Goal: Task Accomplishment & Management: Complete application form

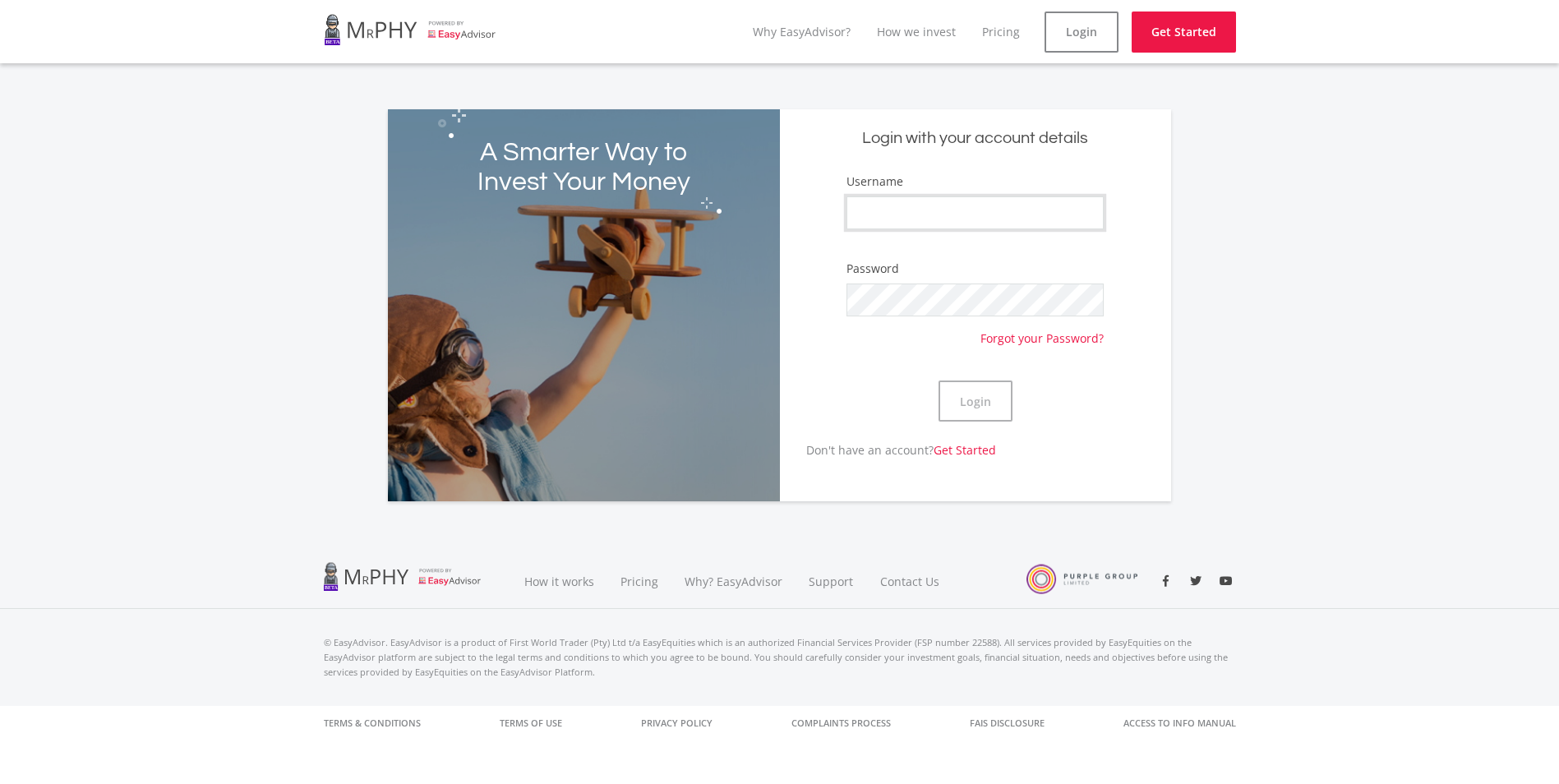
drag, startPoint x: 0, startPoint y: 0, endPoint x: 889, endPoint y: 210, distance: 913.5
click at [889, 210] on input "Username" at bounding box center [975, 213] width 257 height 33
type input "snappylad"
click at [939, 381] on button "Login" at bounding box center [976, 401] width 74 height 41
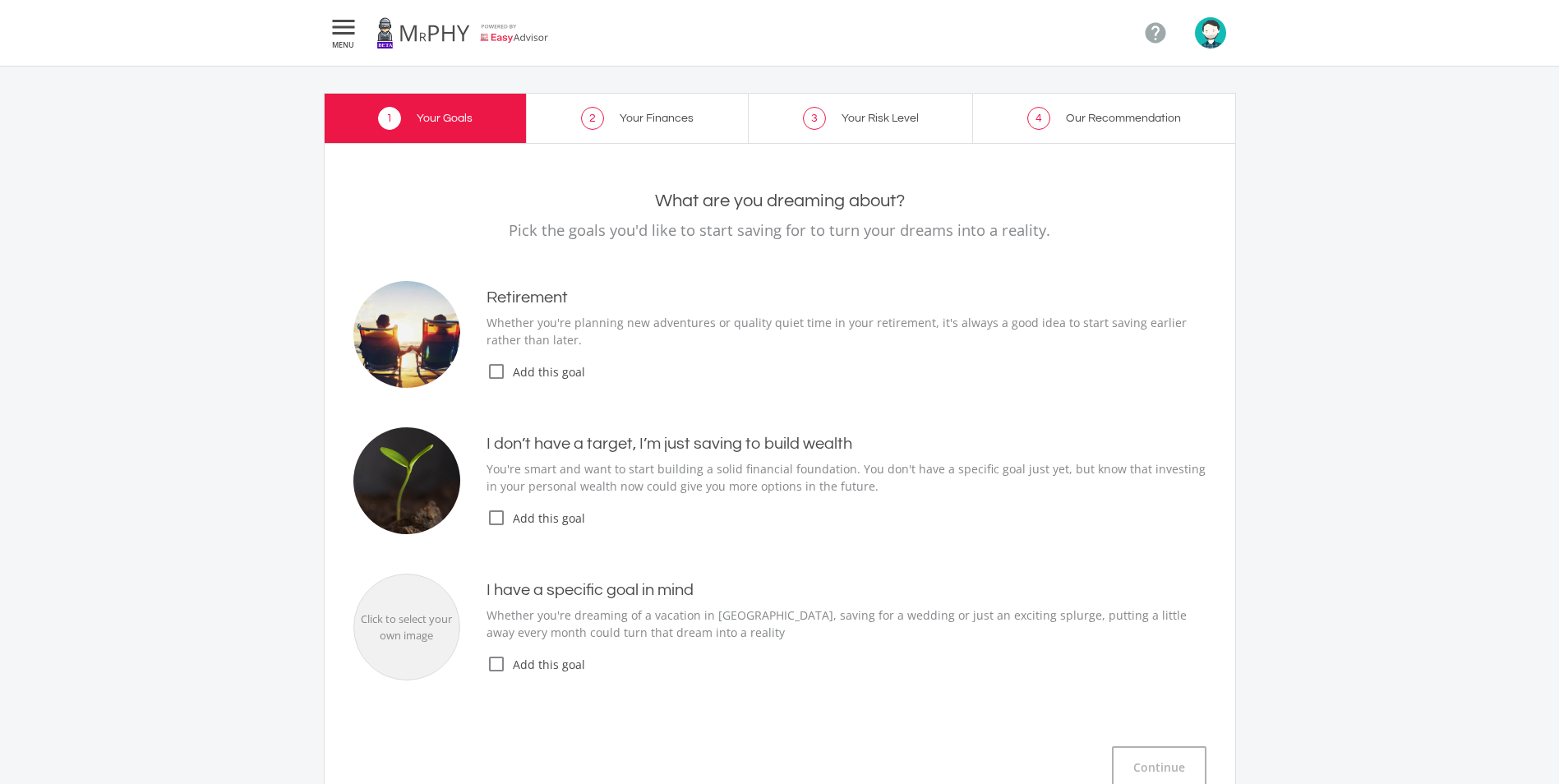
click at [488, 372] on icon "check_box_outline_blank" at bounding box center [497, 371] width 20 height 20
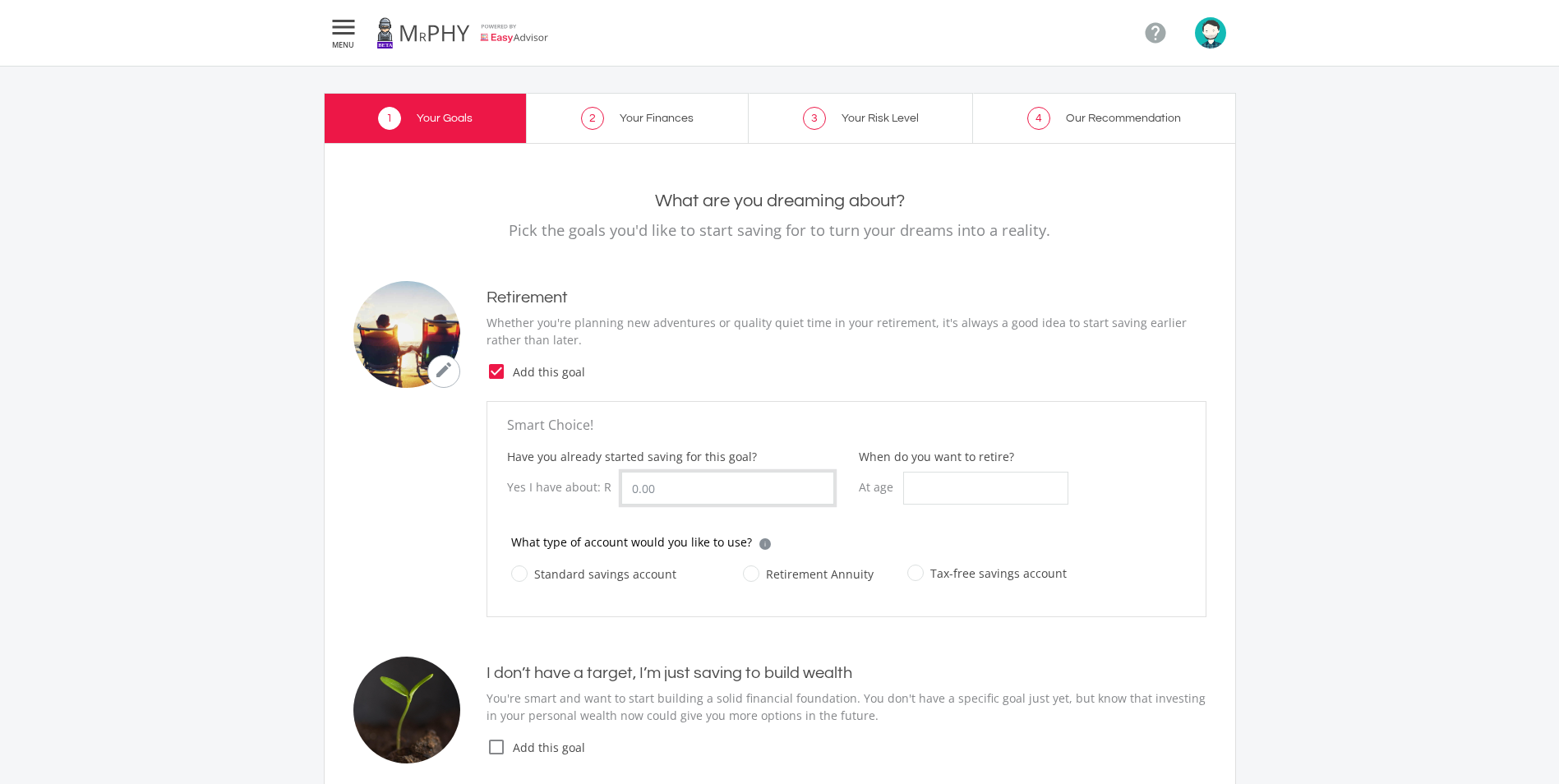
click at [730, 495] on input "Have you already started saving for this goal?" at bounding box center [728, 488] width 213 height 33
type input "130,000.00"
click at [986, 499] on input "When do you want to retire?" at bounding box center [986, 488] width 165 height 33
type input "65"
click at [507, 554] on div "What type of account would you like to use? i Which account type should I choos…" at bounding box center [846, 569] width 704 height 70
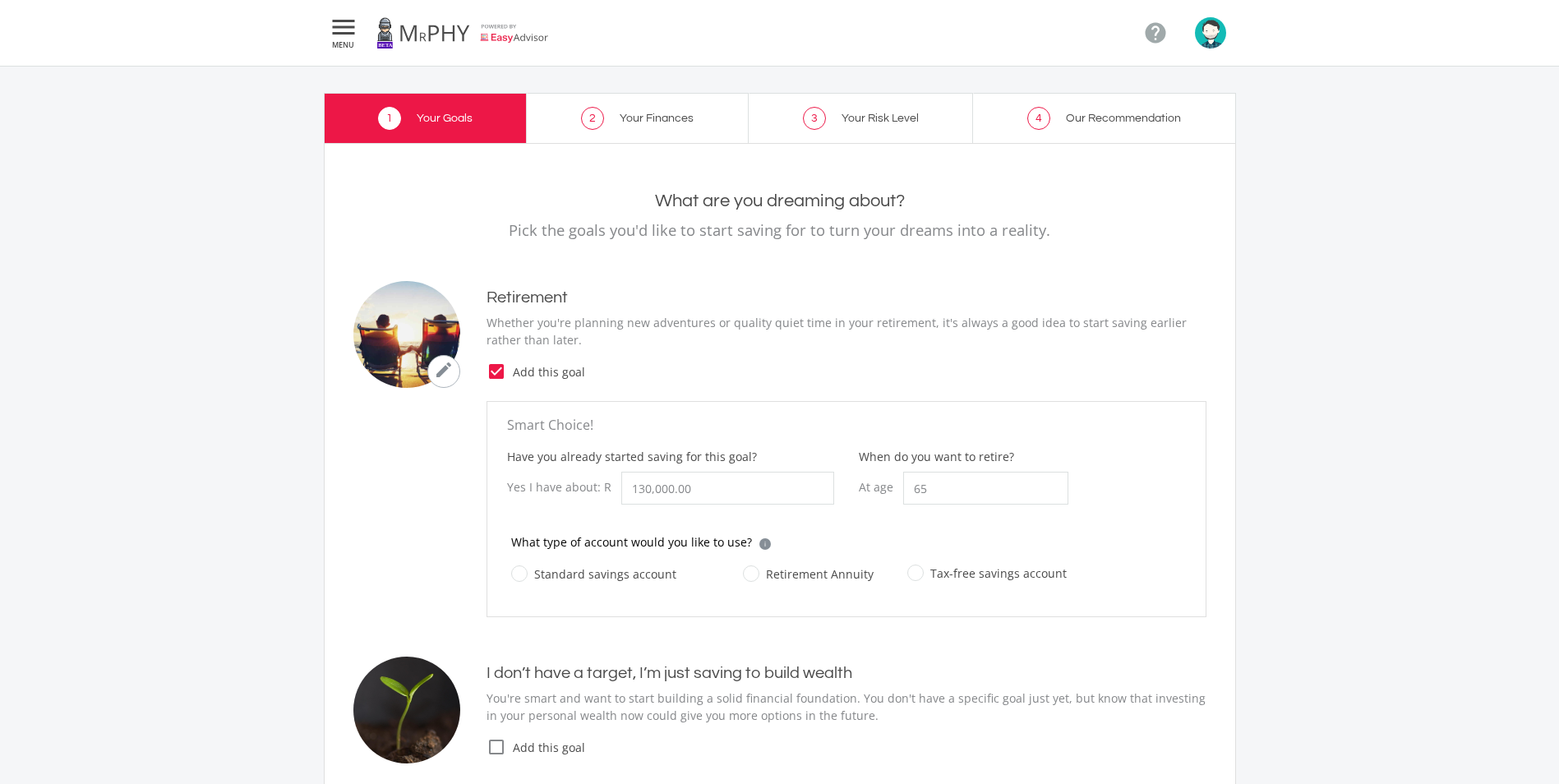
click at [518, 587] on input "Standard savings account" at bounding box center [577, 583] width 165 height 33
radio input "true"
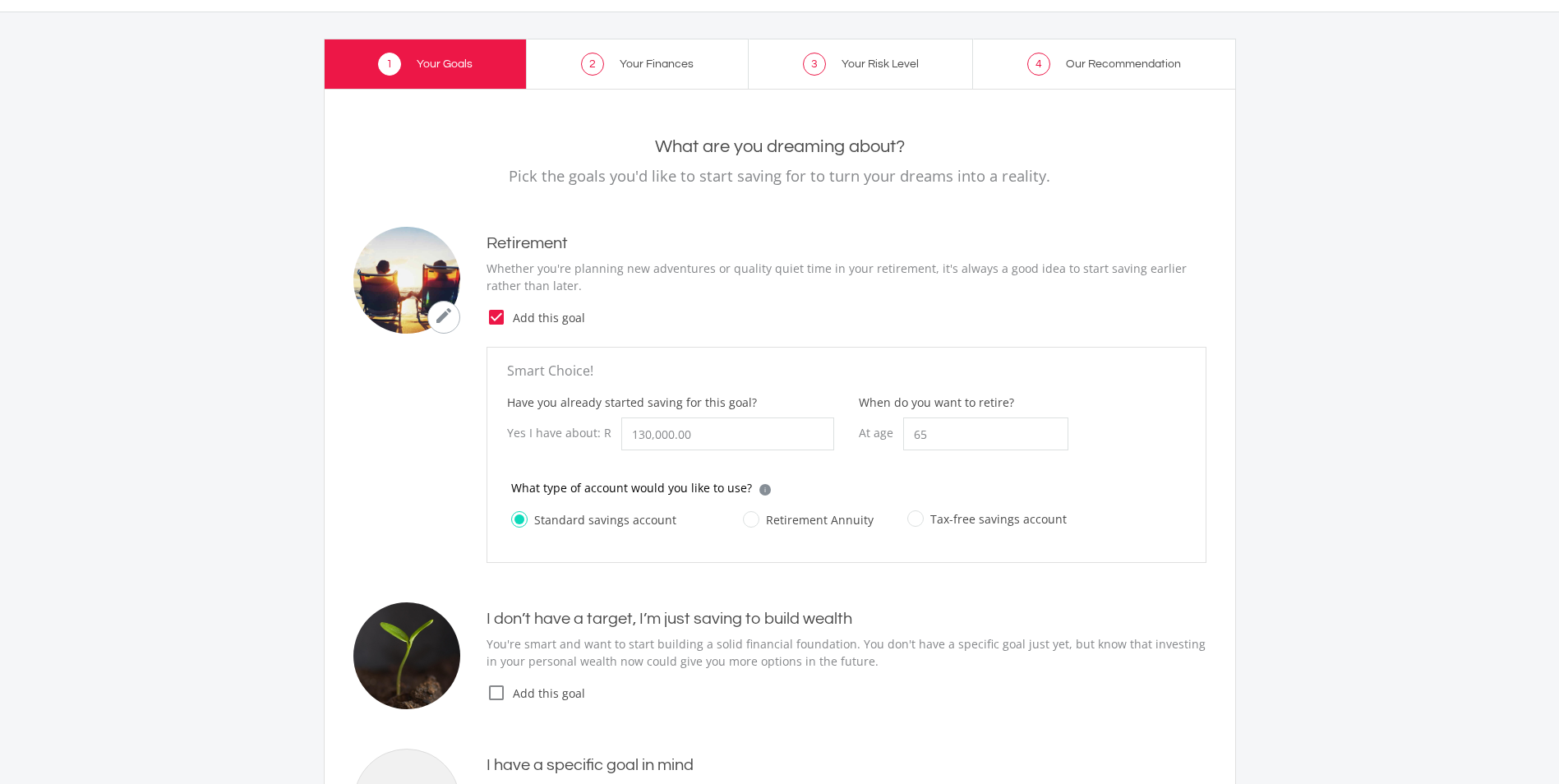
scroll to position [83, 0]
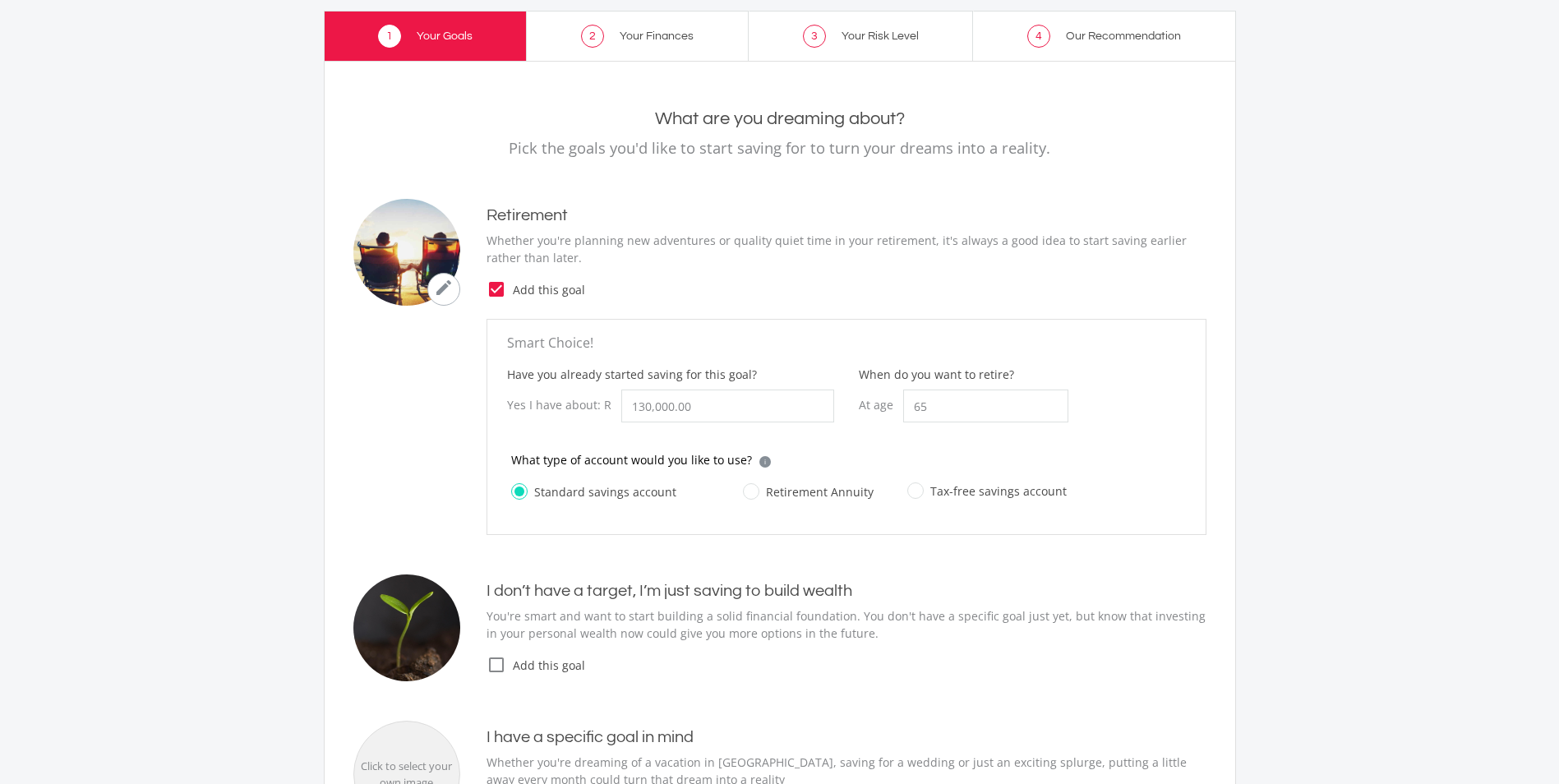
click at [508, 665] on span "Add this goal" at bounding box center [856, 665] width 701 height 17
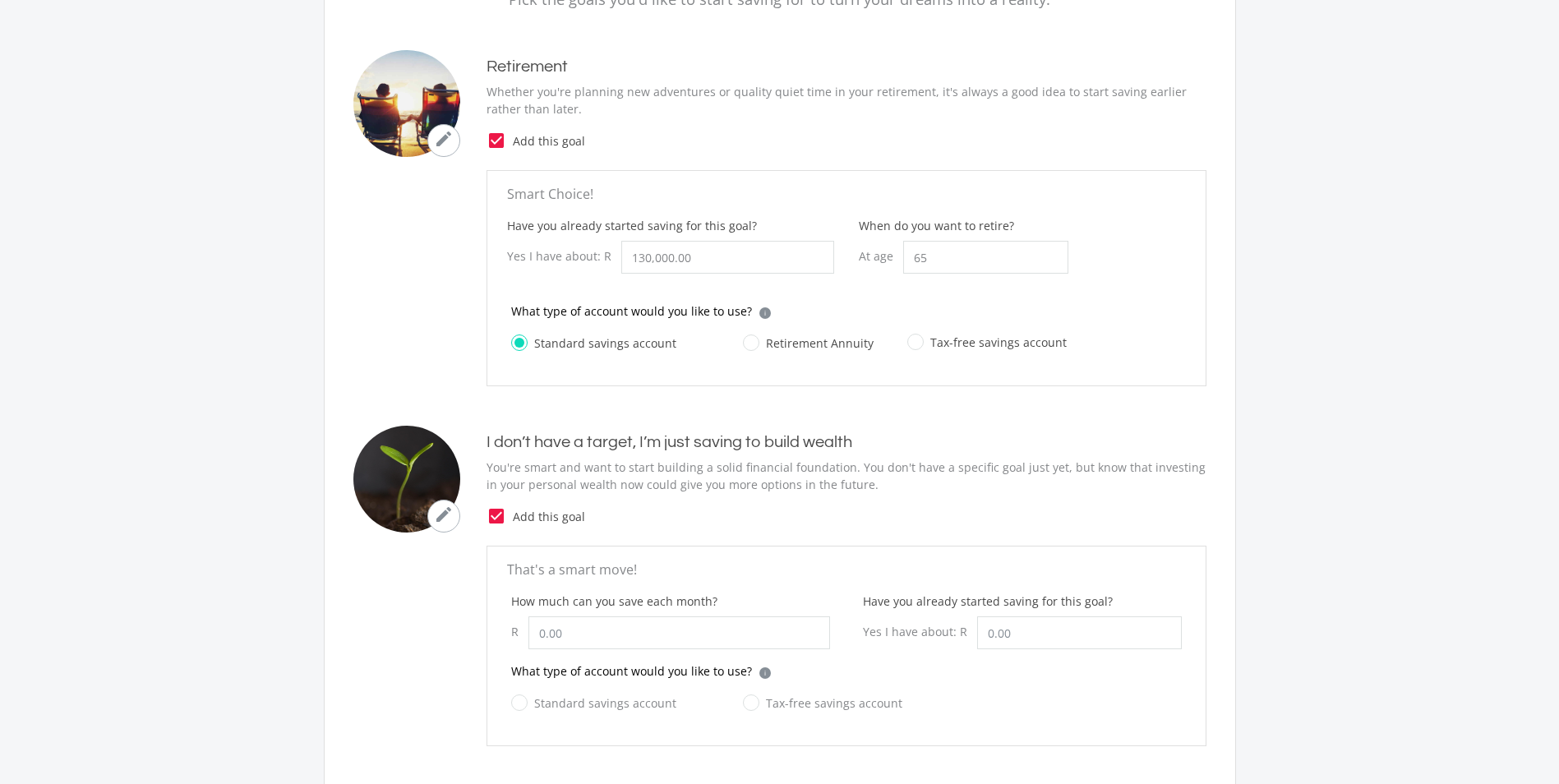
scroll to position [247, 0]
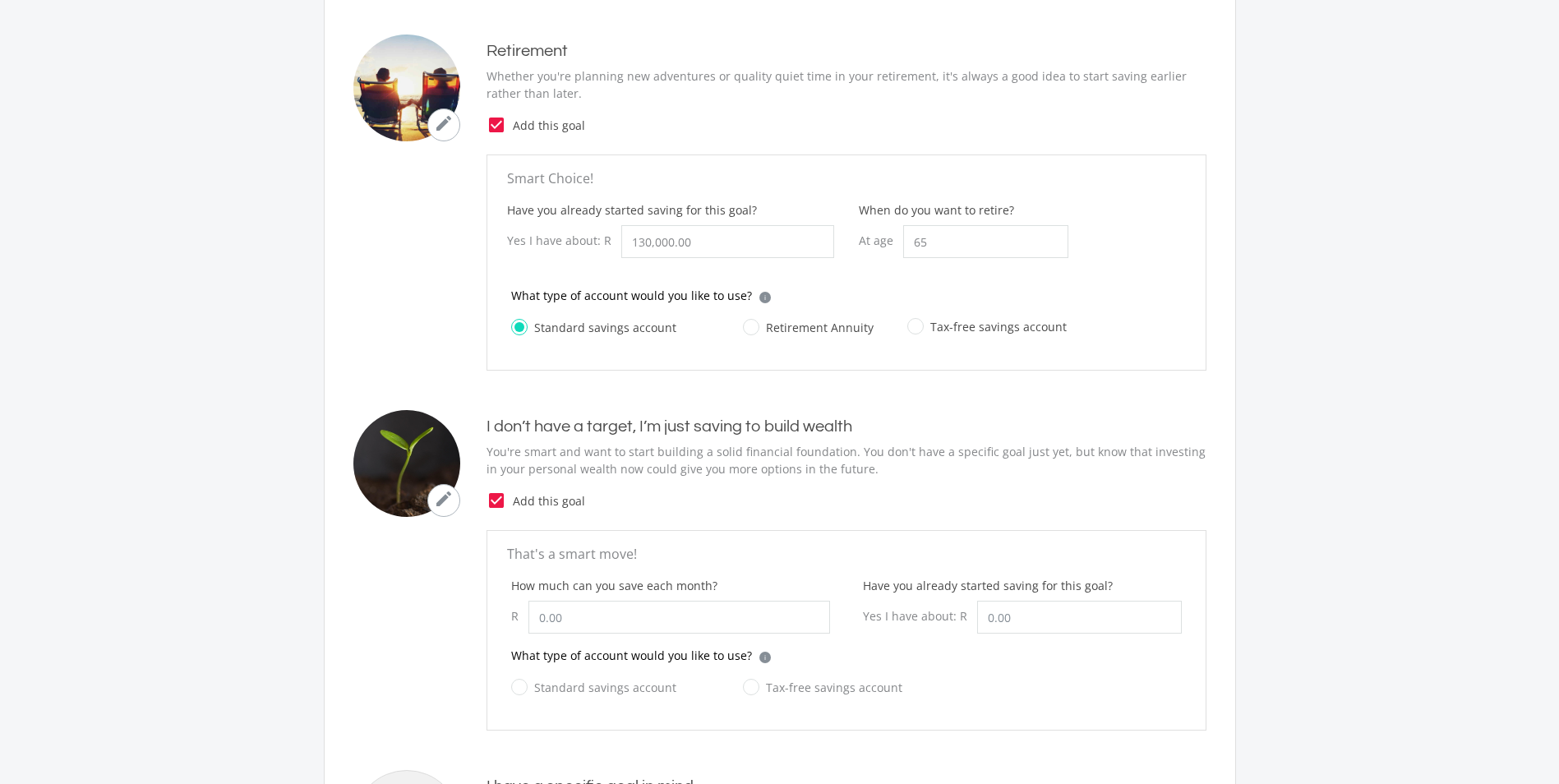
click at [661, 634] on div "How much can you save each month? R" at bounding box center [670, 612] width 352 height 70
click at [646, 609] on input "How much can you save each month?" at bounding box center [680, 617] width 302 height 33
type input "200.00"
click at [544, 683] on label "Standard savings account" at bounding box center [594, 687] width 165 height 21
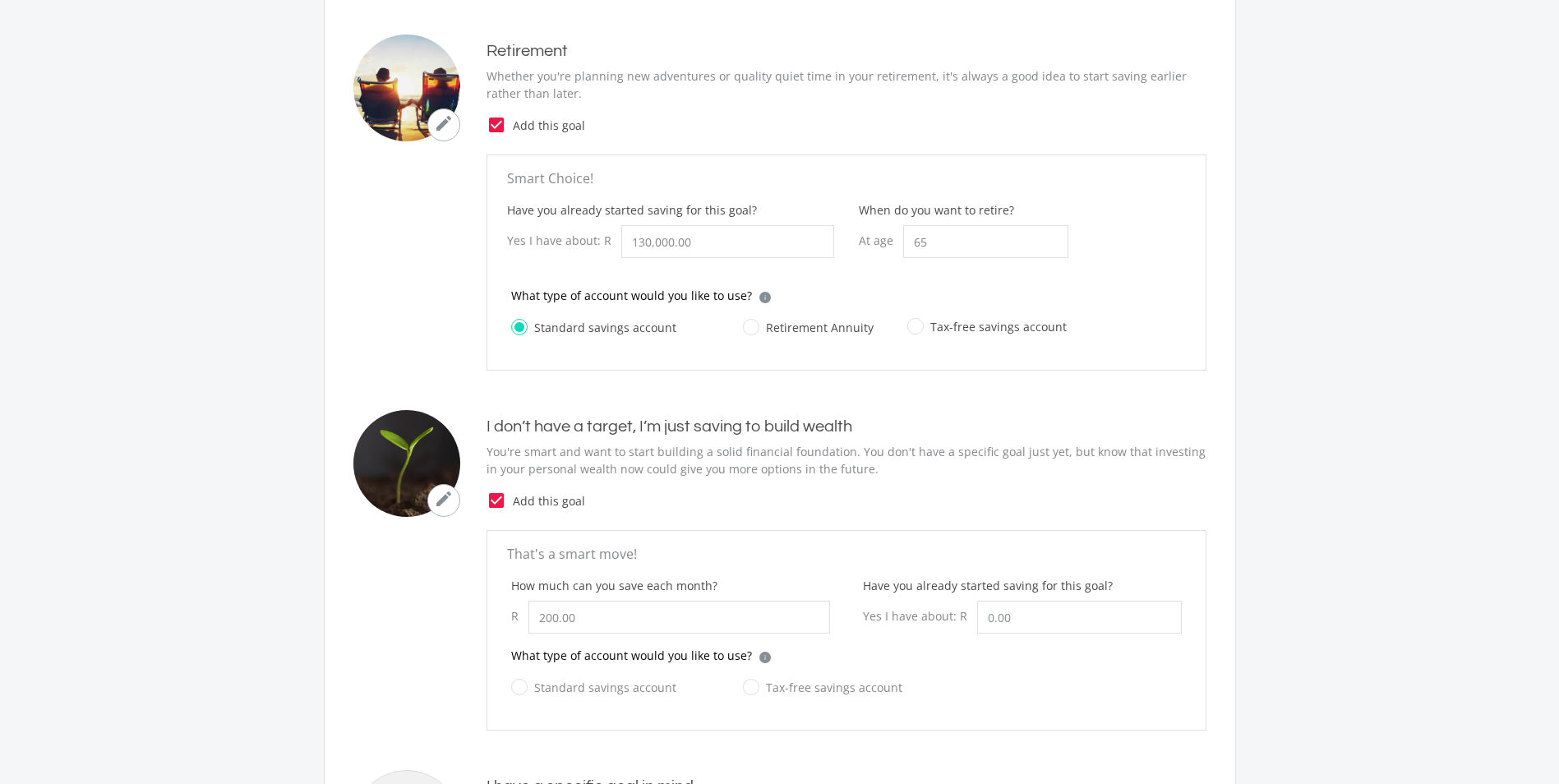
click at [544, 683] on input "Standard savings account" at bounding box center [577, 697] width 165 height 33
radio input "true"
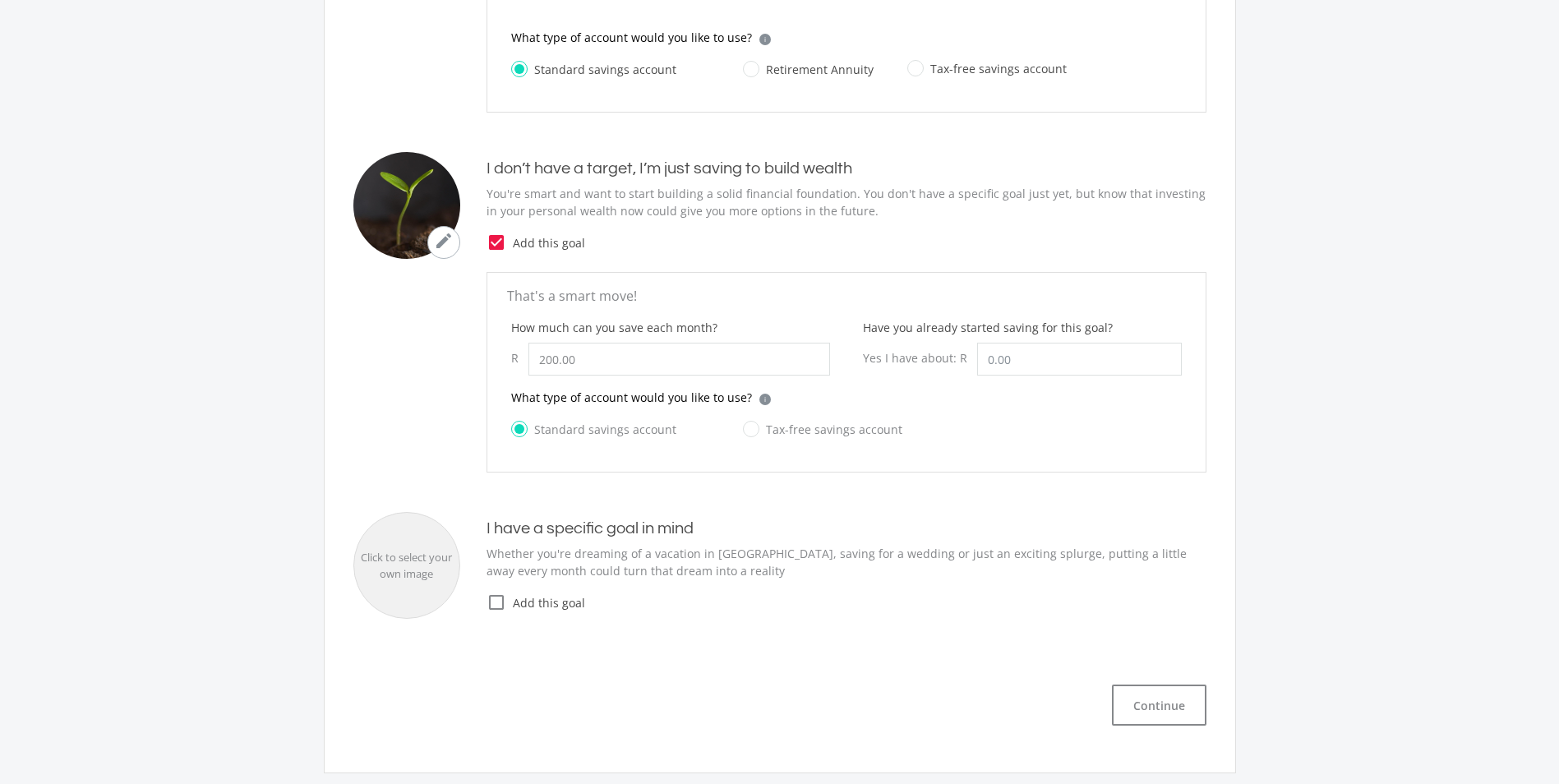
scroll to position [658, 0]
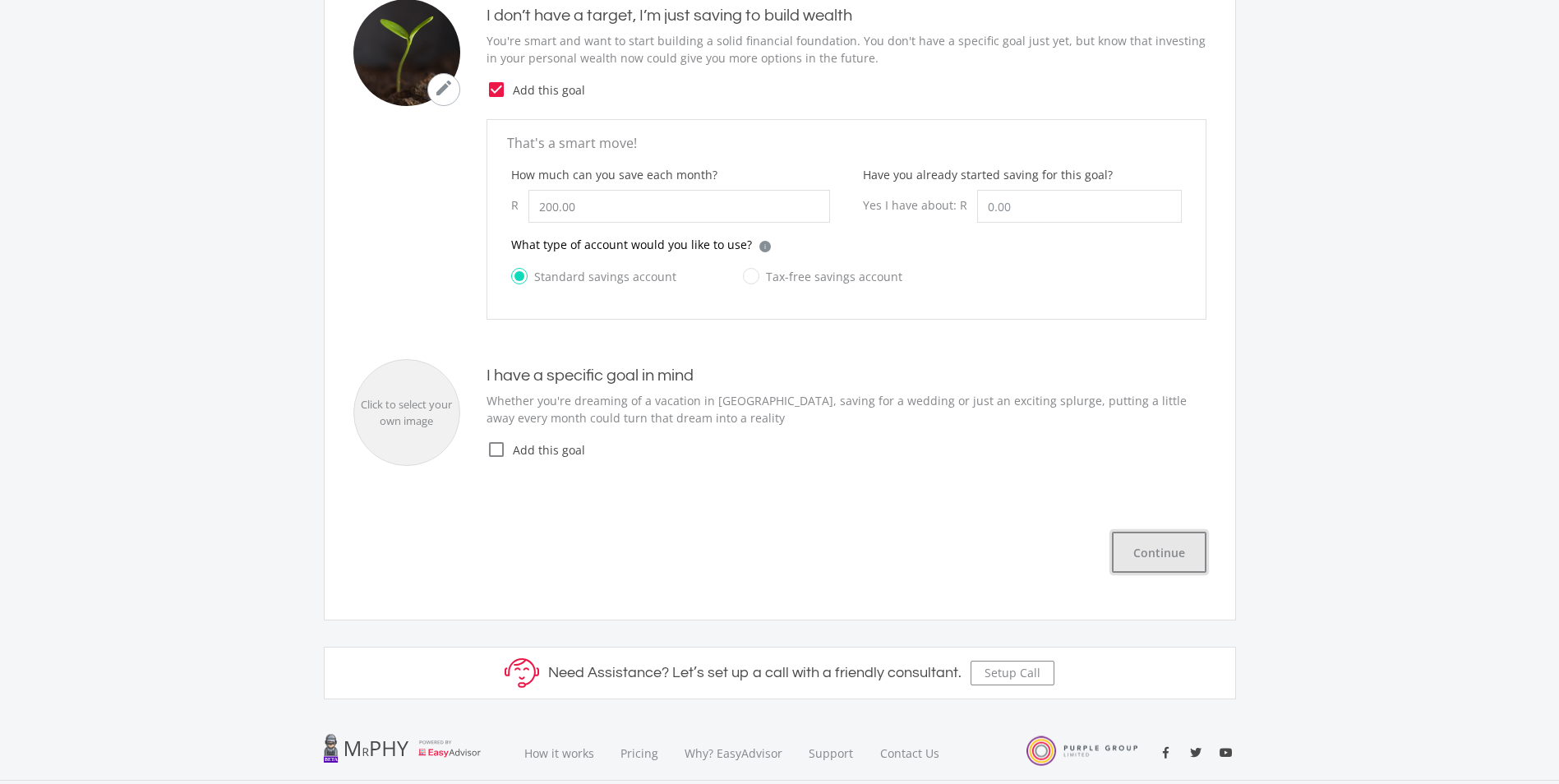
click at [1125, 553] on button "Continue" at bounding box center [1159, 551] width 95 height 41
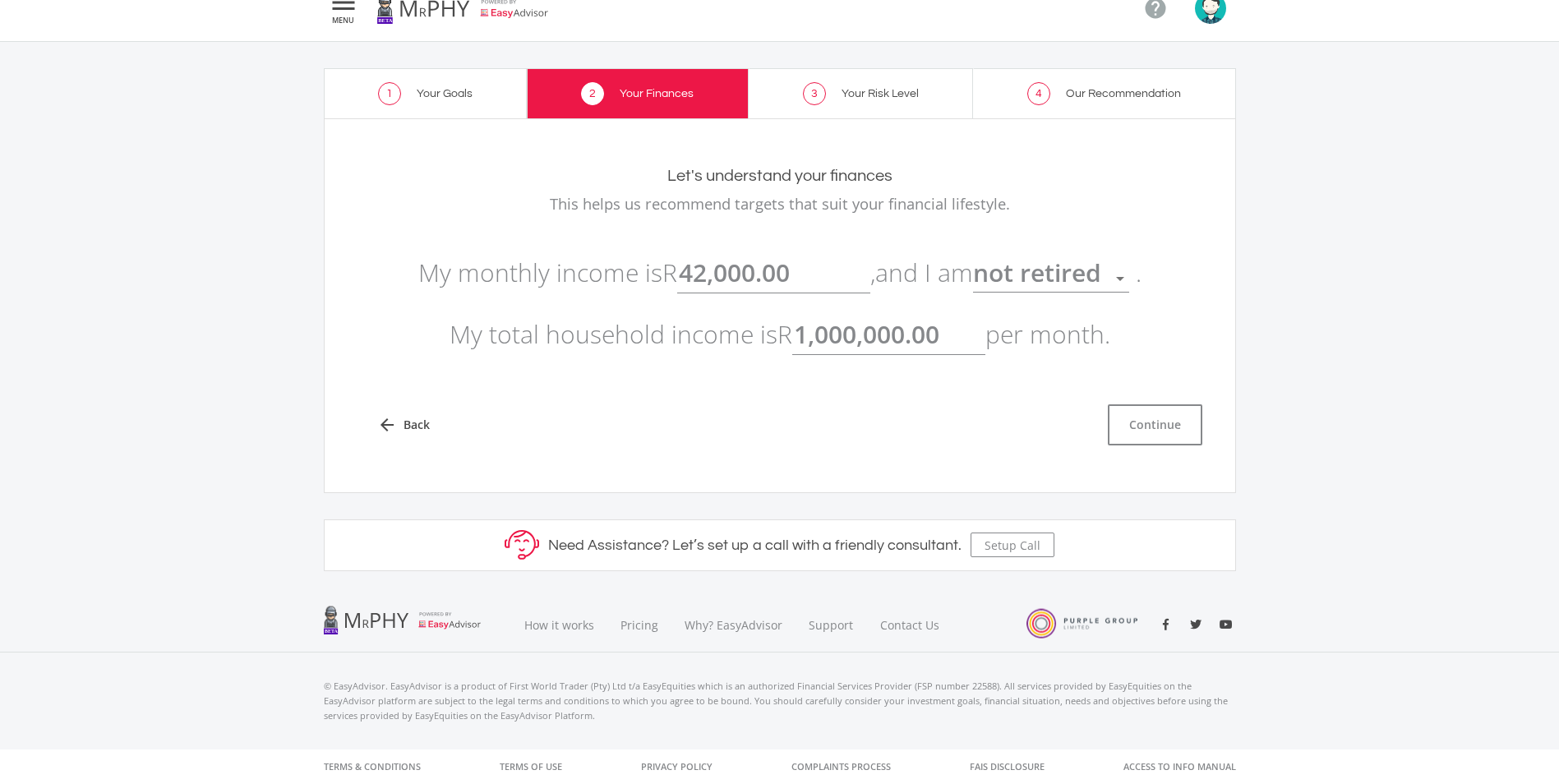
scroll to position [25, 0]
drag, startPoint x: 946, startPoint y: 345, endPoint x: 879, endPoint y: 353, distance: 67.5
click at [879, 353] on input "1000000.00" at bounding box center [889, 334] width 193 height 41
type input "100,000.00"
click at [911, 475] on div "Let's understand your finances This helps us recommend targets that suit your f…" at bounding box center [780, 306] width 912 height 375
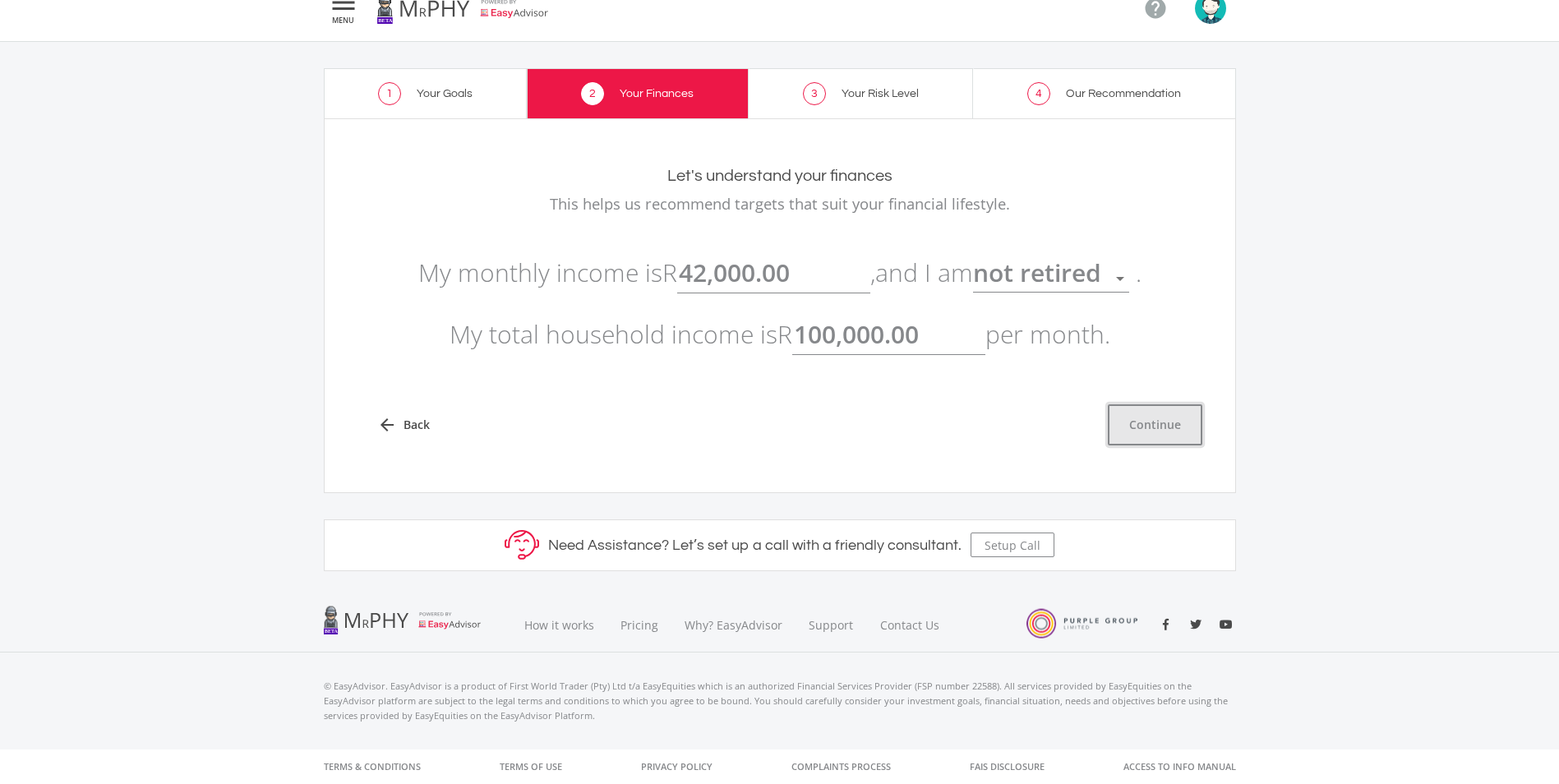
click at [1149, 439] on button "Continue" at bounding box center [1155, 424] width 95 height 41
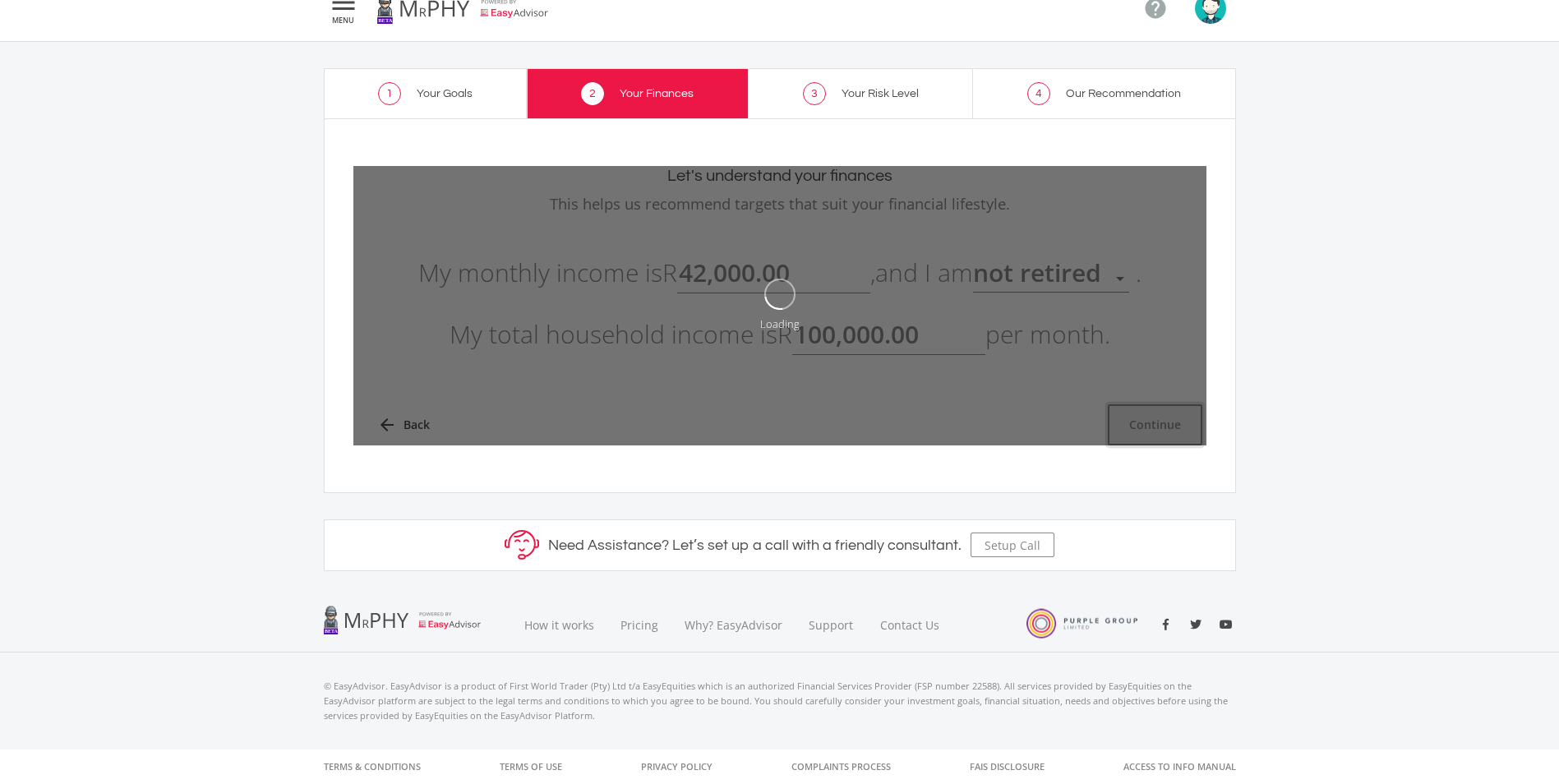
type input "42000"
type input "100000"
type input "42,000.00"
type input "100,000.00"
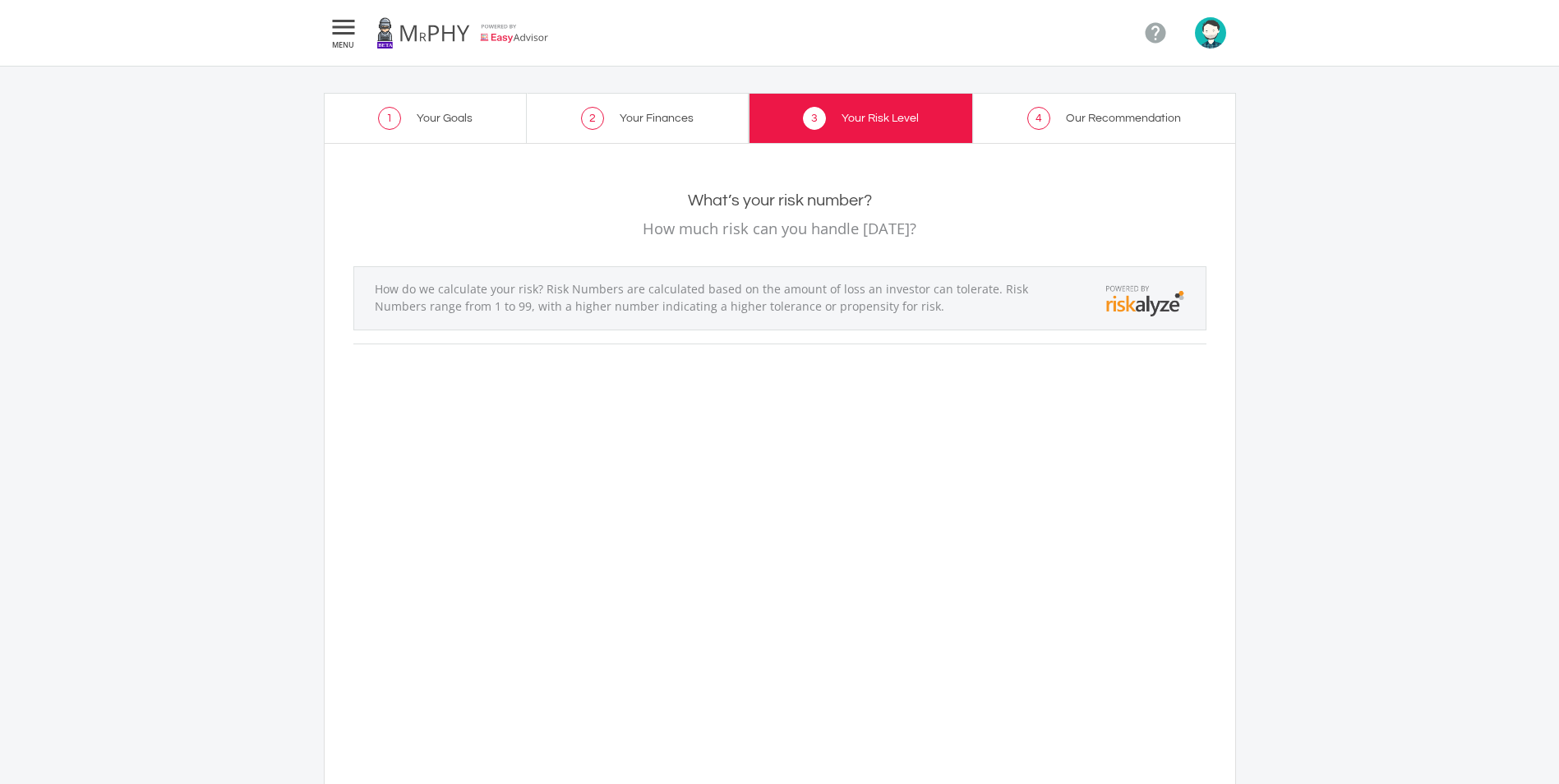
click at [1124, 113] on span "Our Recommendation" at bounding box center [1123, 119] width 115 height 11
click at [1116, 114] on span "Our Recommendation" at bounding box center [1123, 119] width 115 height 11
click at [1078, 91] on ee-setup-page "1 Your Goals 2 Your Finances 3 Your Risk Level 4 Our Recommendation Your Risk L…" at bounding box center [780, 664] width 1559 height 1196
click at [1005, 124] on link "4 Our Recommendation" at bounding box center [1104, 118] width 263 height 50
click at [1038, 114] on span "4" at bounding box center [1039, 119] width 23 height 23
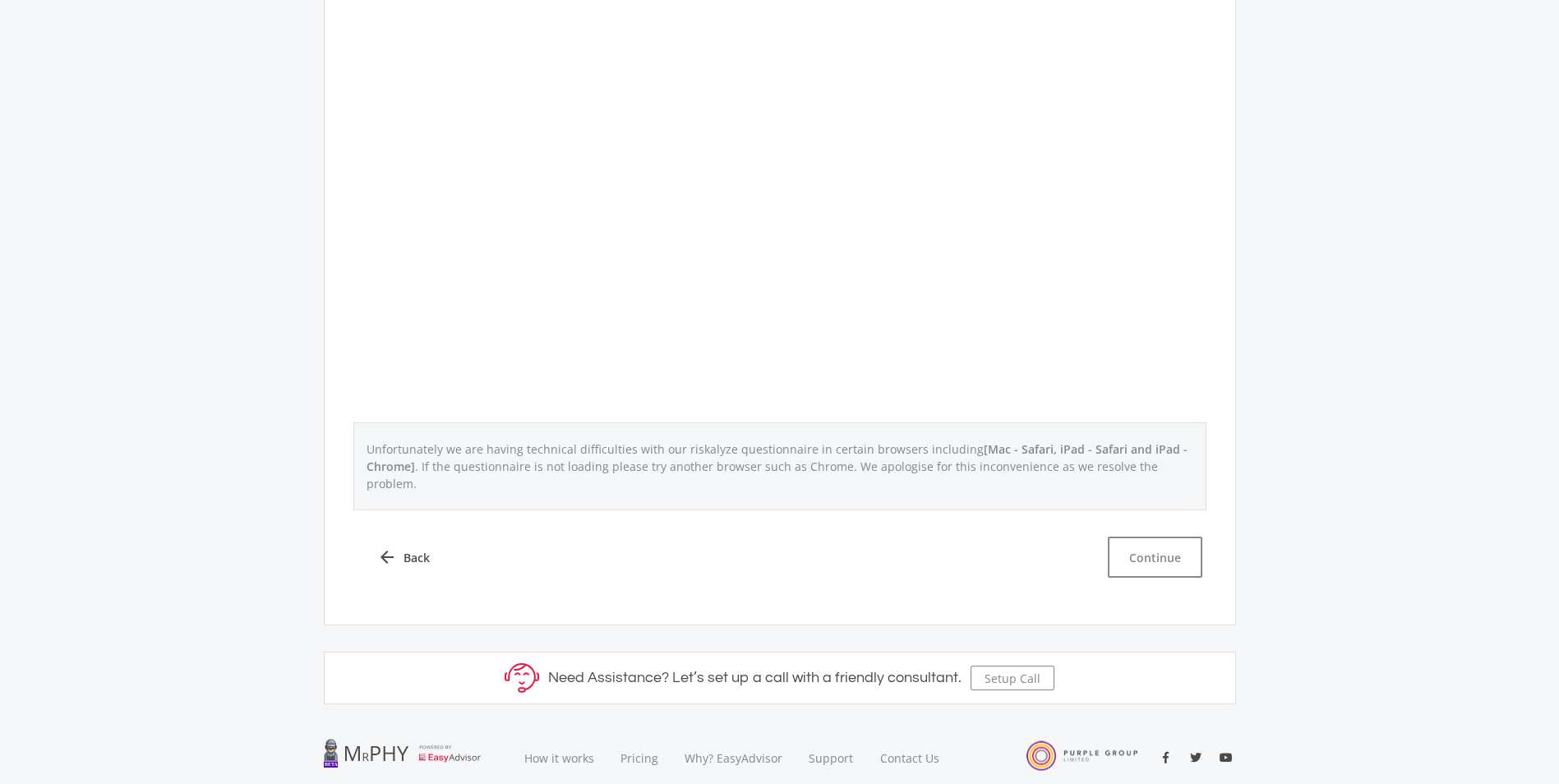
scroll to position [575, 0]
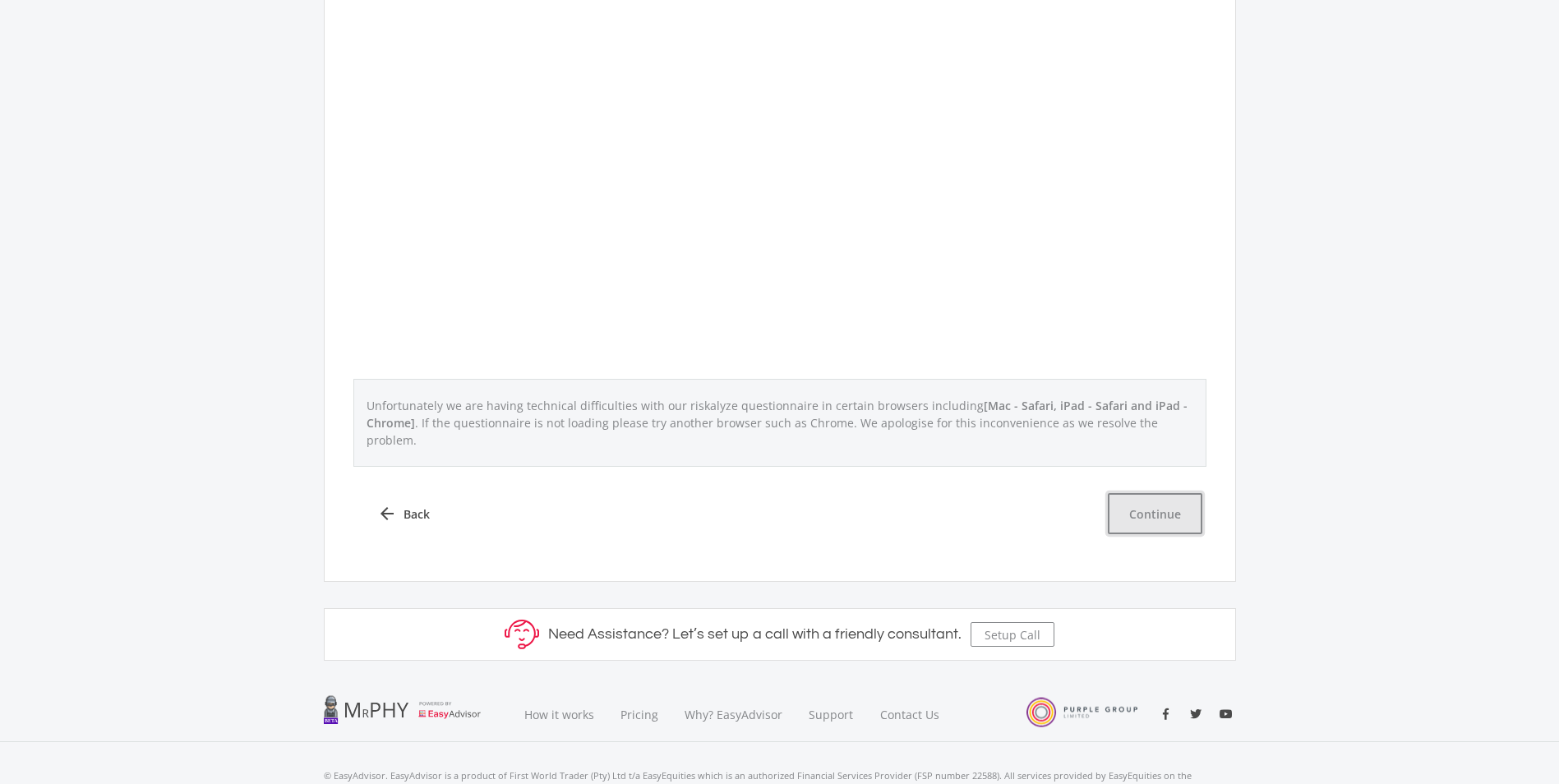
click at [1157, 497] on button "Continue" at bounding box center [1155, 513] width 95 height 41
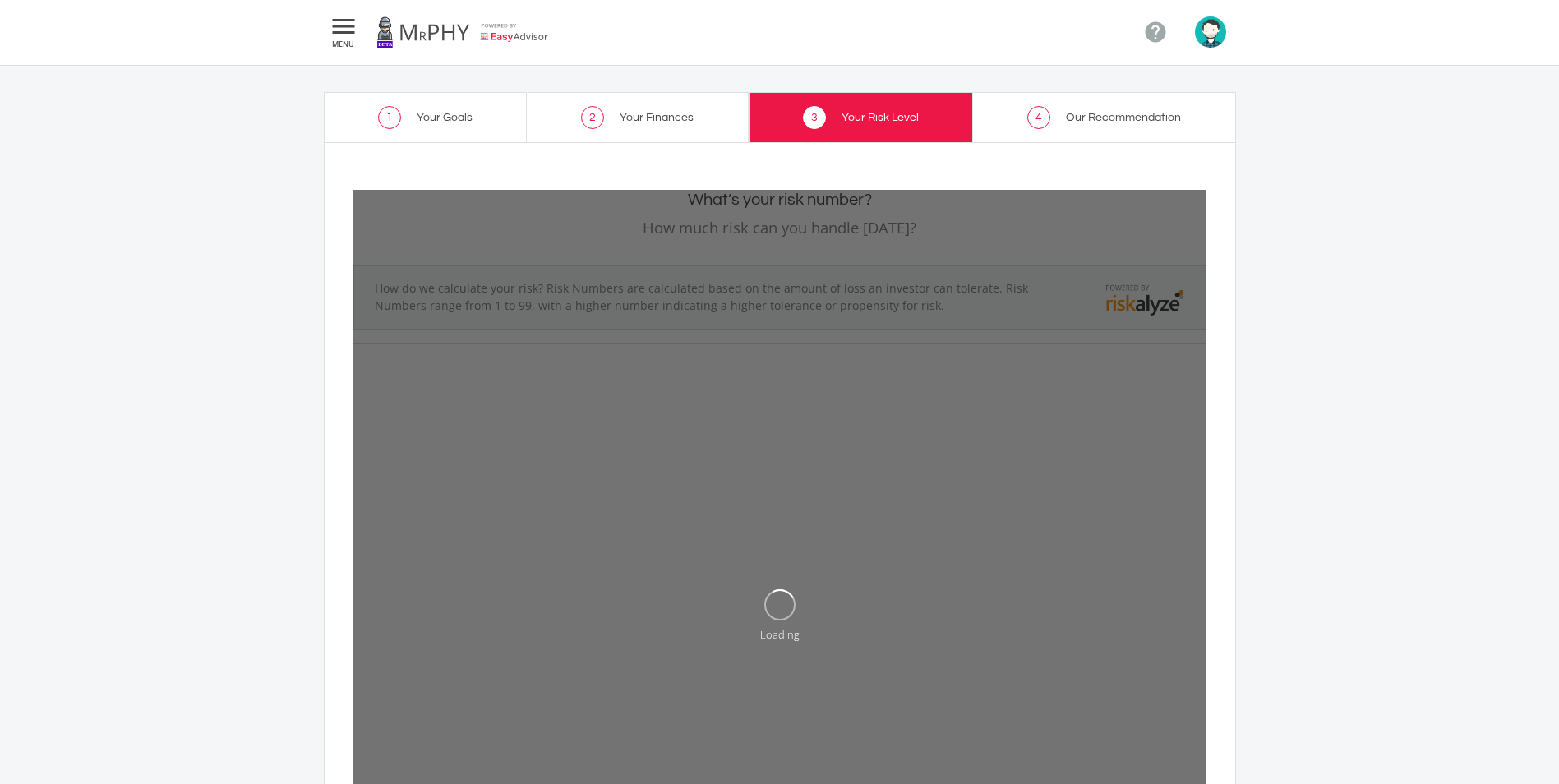
scroll to position [0, 0]
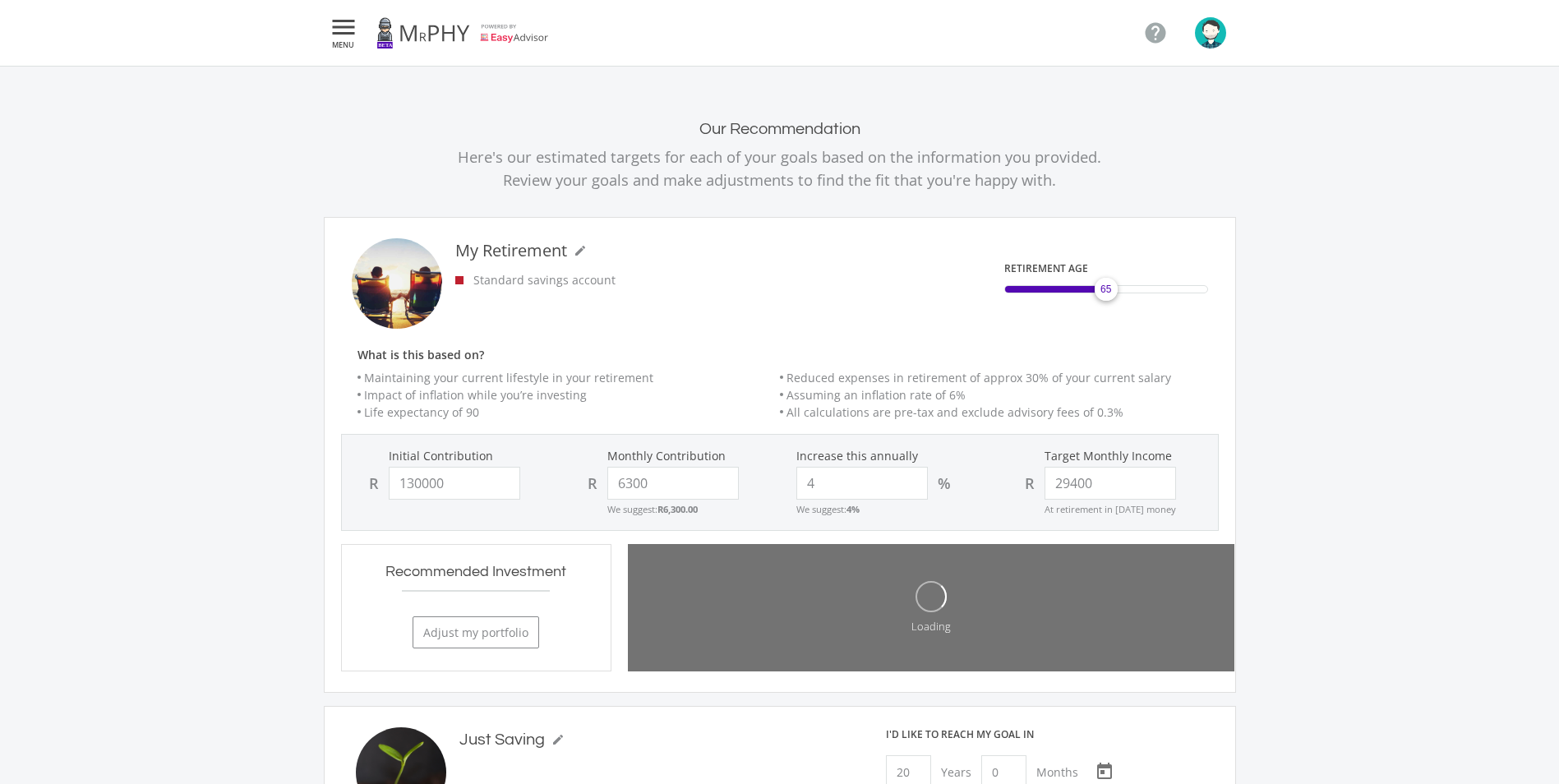
type input "130,000.00"
type input "6,300.00"
type input "29,400.00"
type input "0.00"
type input "200.00"
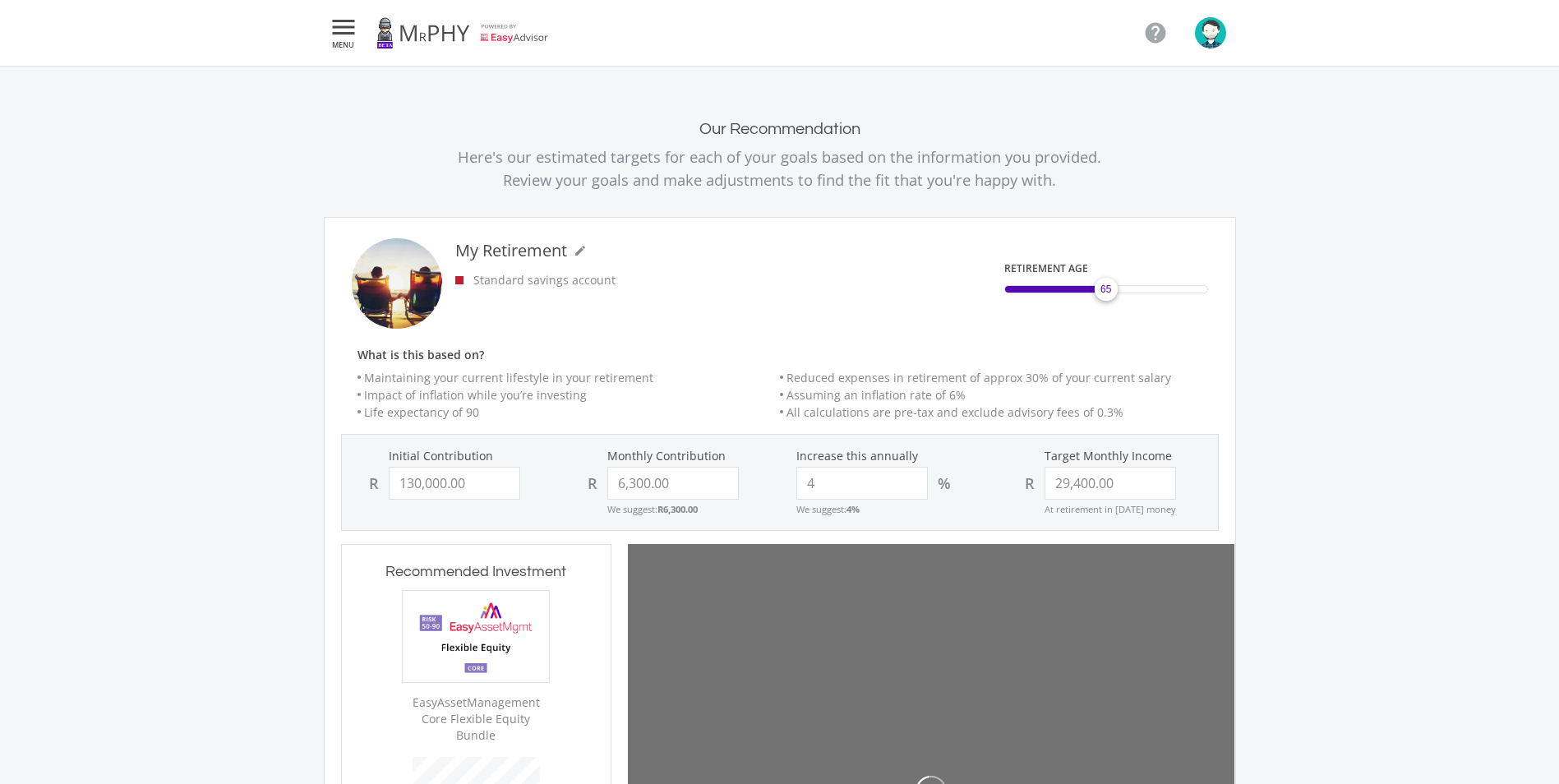
scroll to position [498, 270]
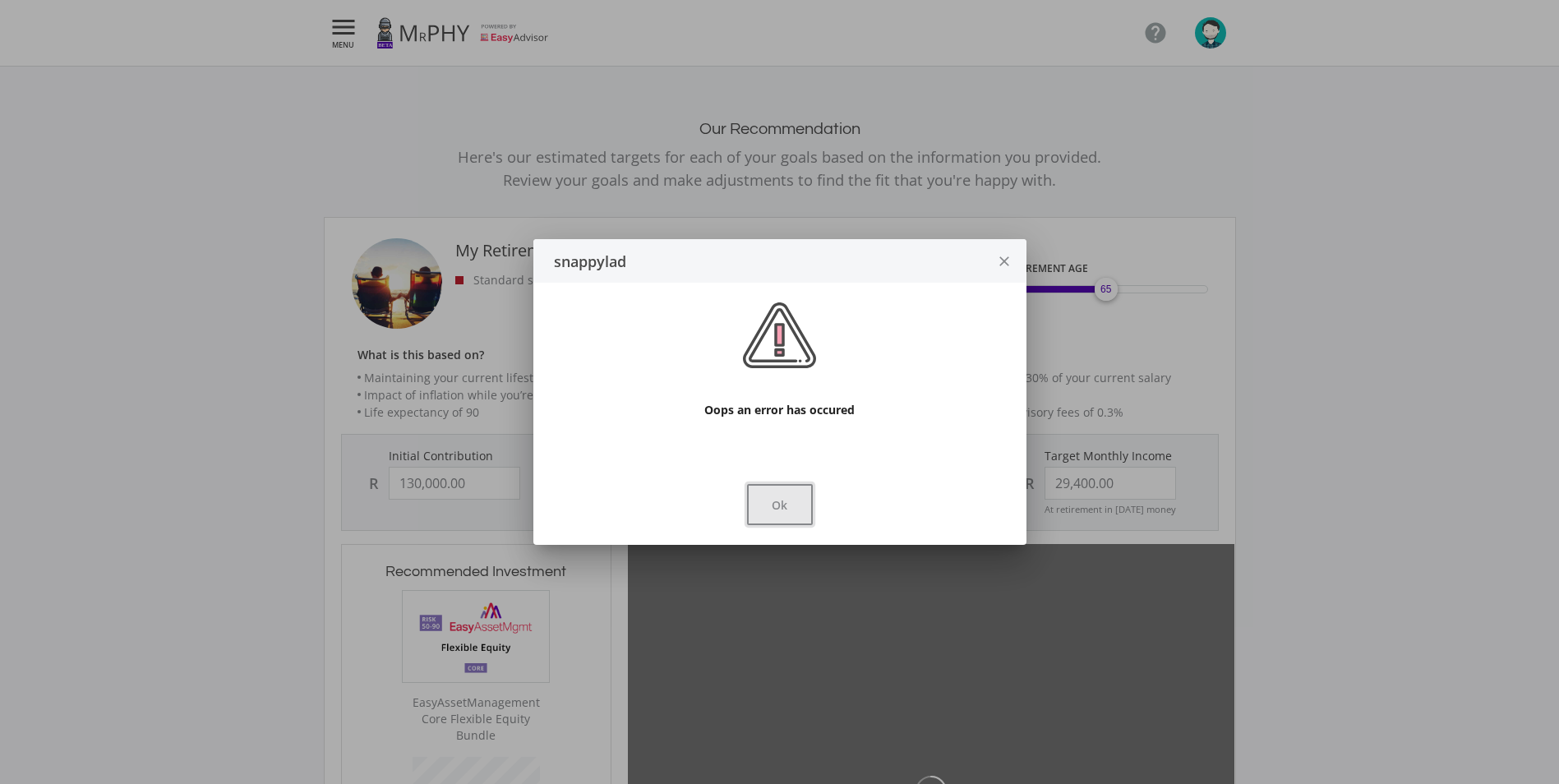
click at [802, 495] on button "Ok" at bounding box center [780, 504] width 66 height 41
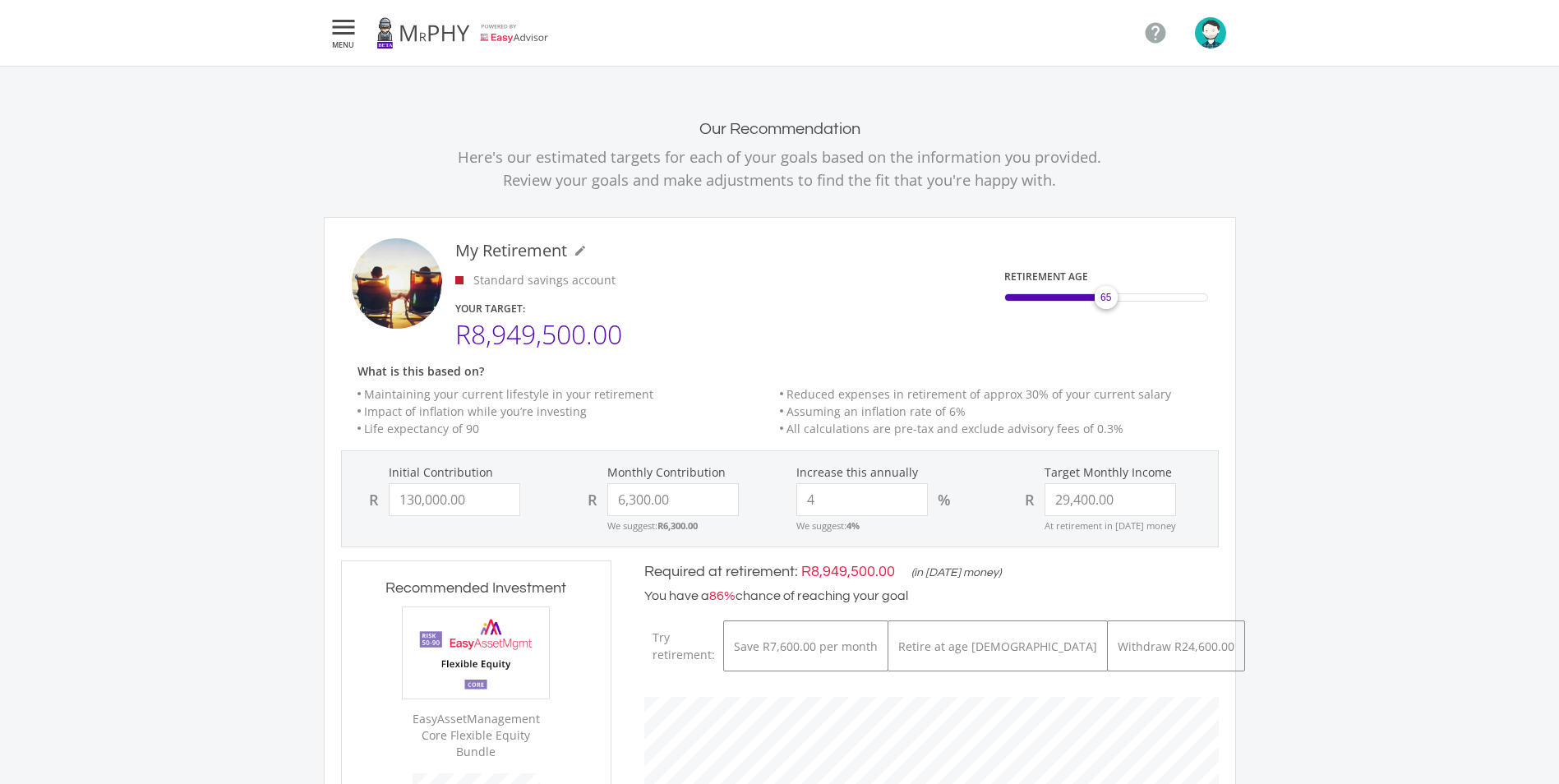
scroll to position [499, 607]
drag, startPoint x: 473, startPoint y: 505, endPoint x: 396, endPoint y: 506, distance: 77.0
click at [396, 506] on input "130000.00" at bounding box center [455, 499] width 132 height 33
type input "10"
type input "6300"
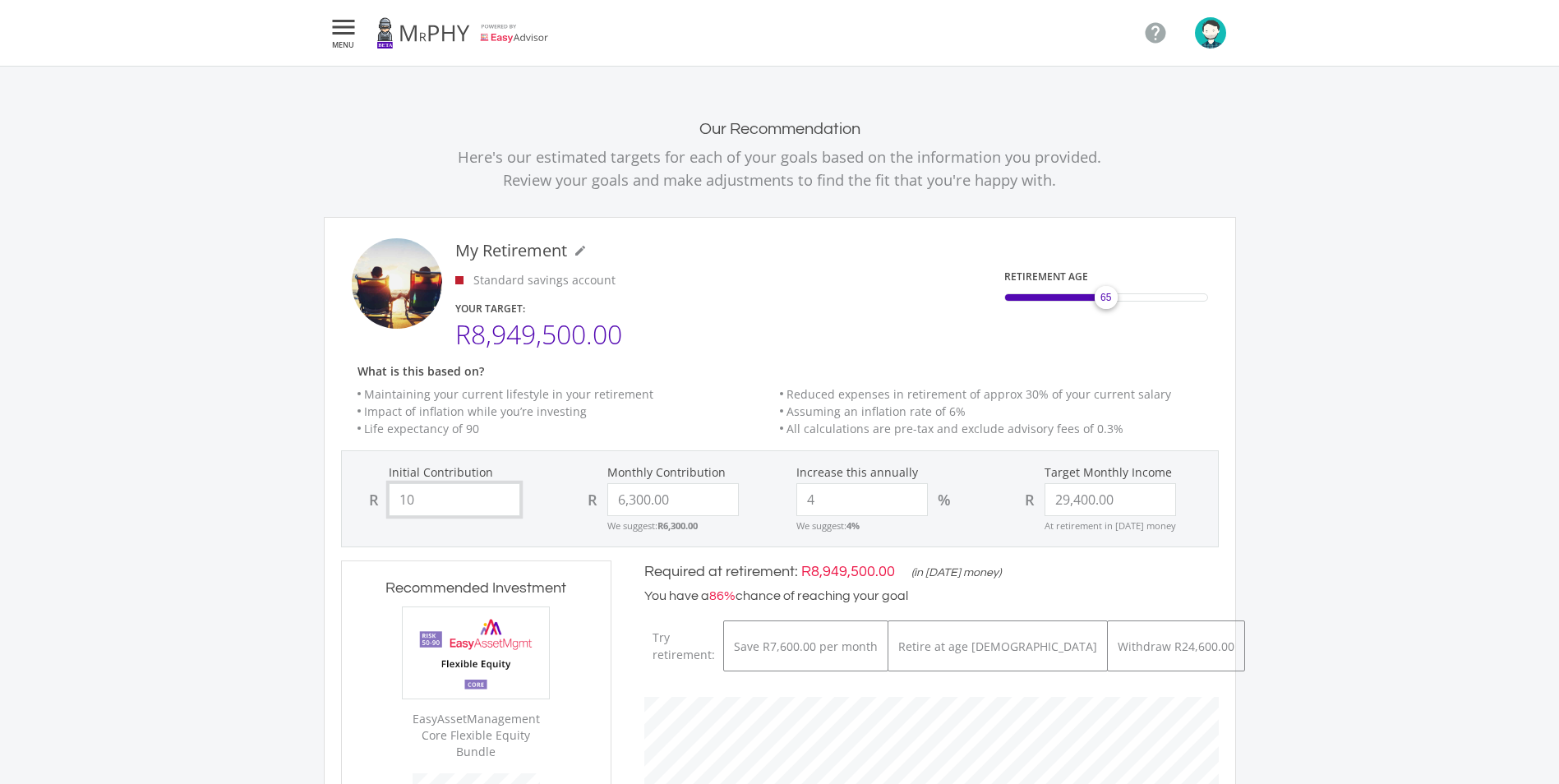
type input "29400"
type input "6,300.00"
type input "29,400.00"
type input "1000"
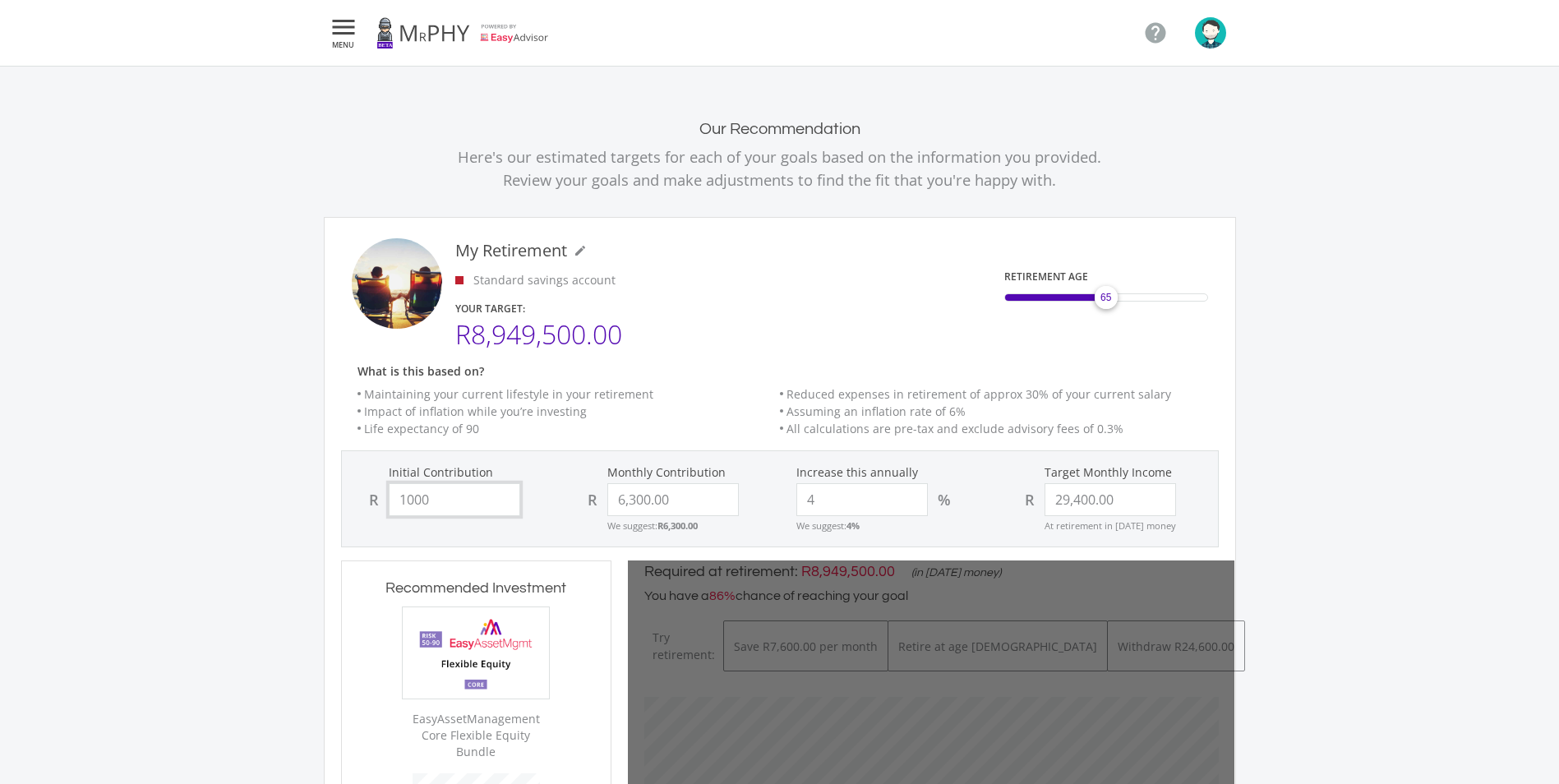
type input "6300"
type input "29400"
type input "6,300.00"
type input "29,400.00"
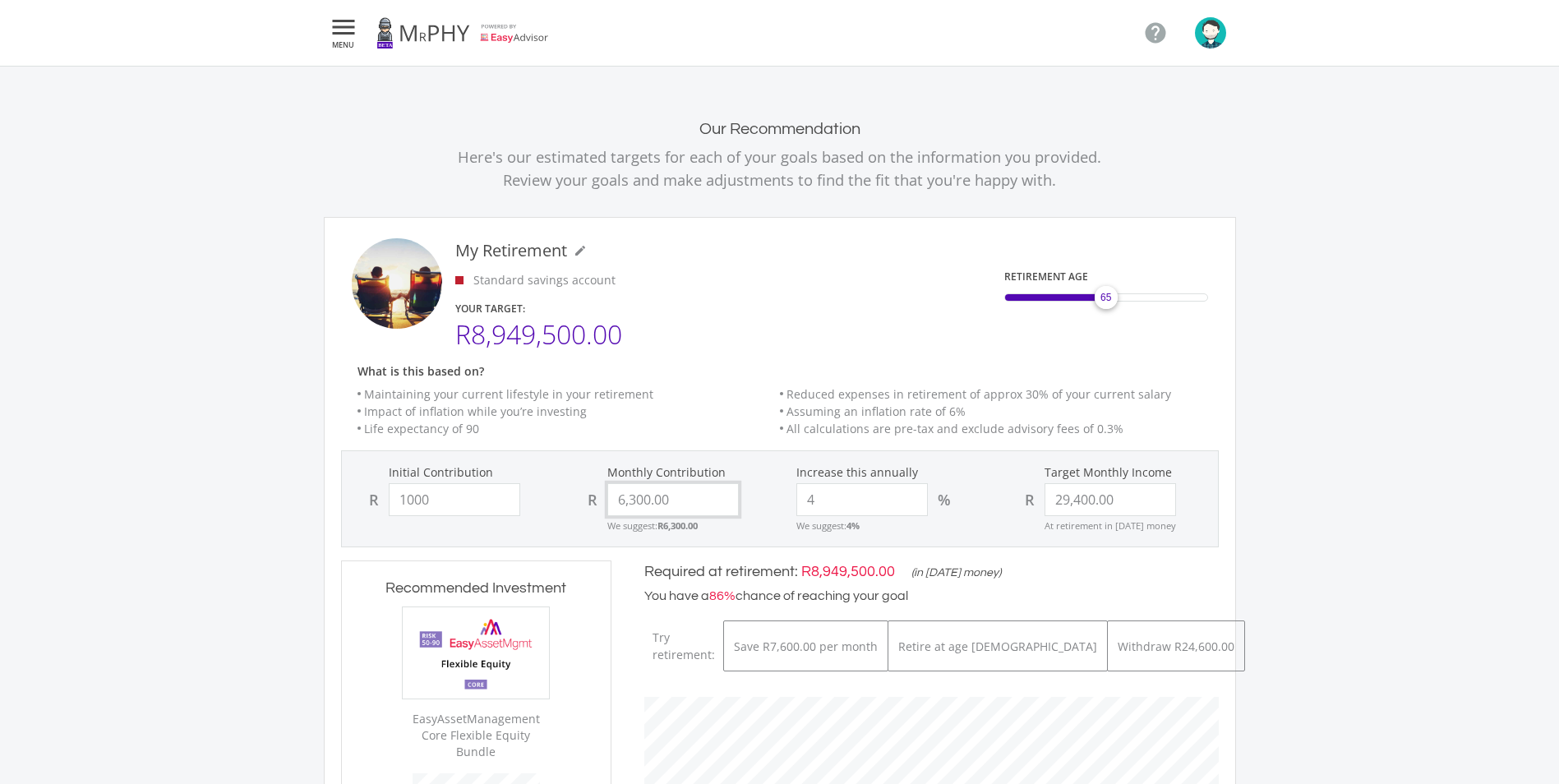
type input "1,000.00"
click at [664, 488] on input "6300.00" at bounding box center [673, 499] width 132 height 33
drag, startPoint x: 664, startPoint y: 505, endPoint x: 472, endPoint y: 437, distance: 203.7
click at [472, 437] on ee-edit-retirement-goal "My Retirement mode_edit My Retirement Standard savings account YOUR TARGET: R8,…" at bounding box center [780, 708] width 878 height 940
type input "750"
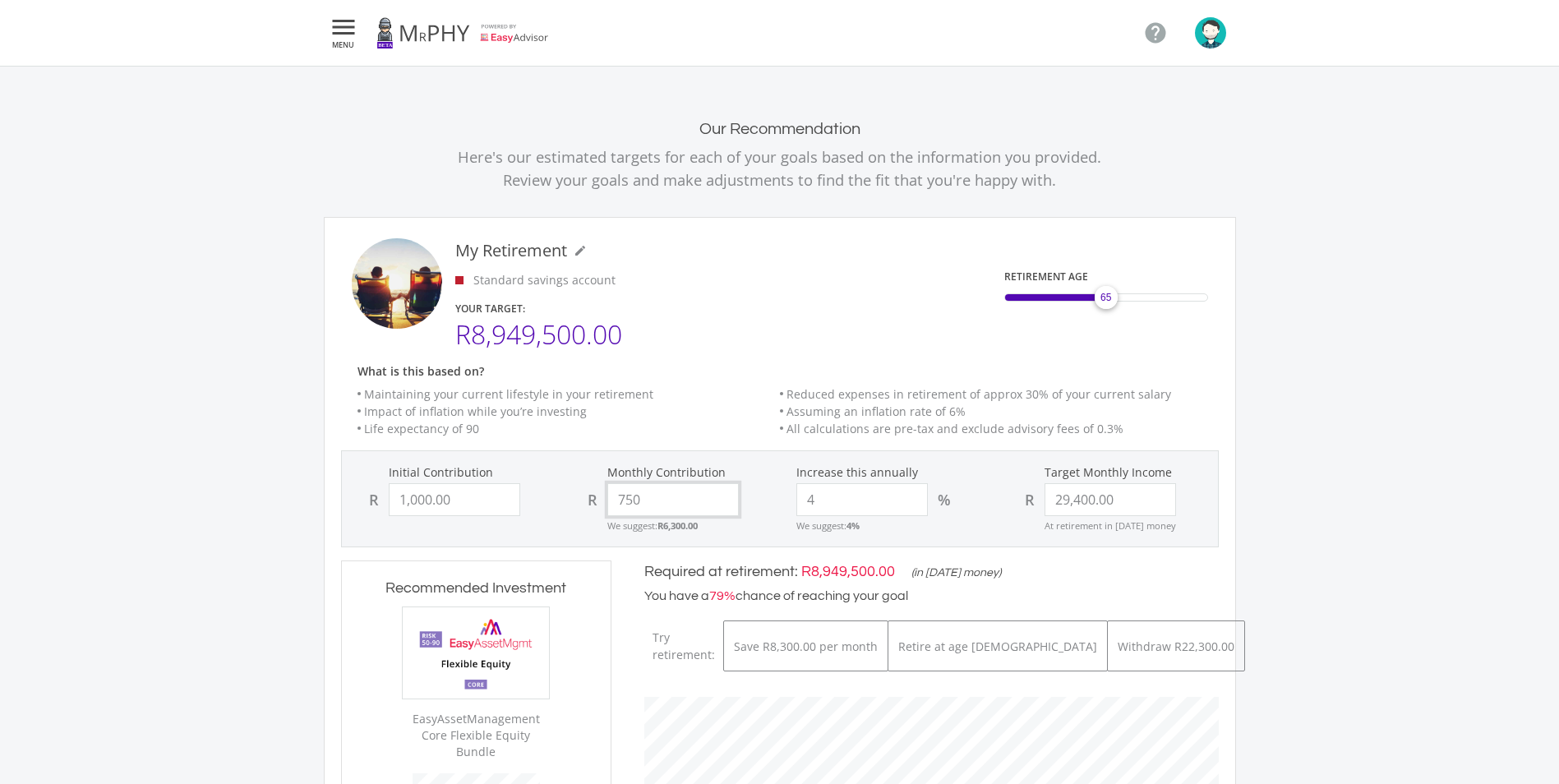
type input "1000"
type input "29400"
type input "1,000.00"
type input "29,400.00"
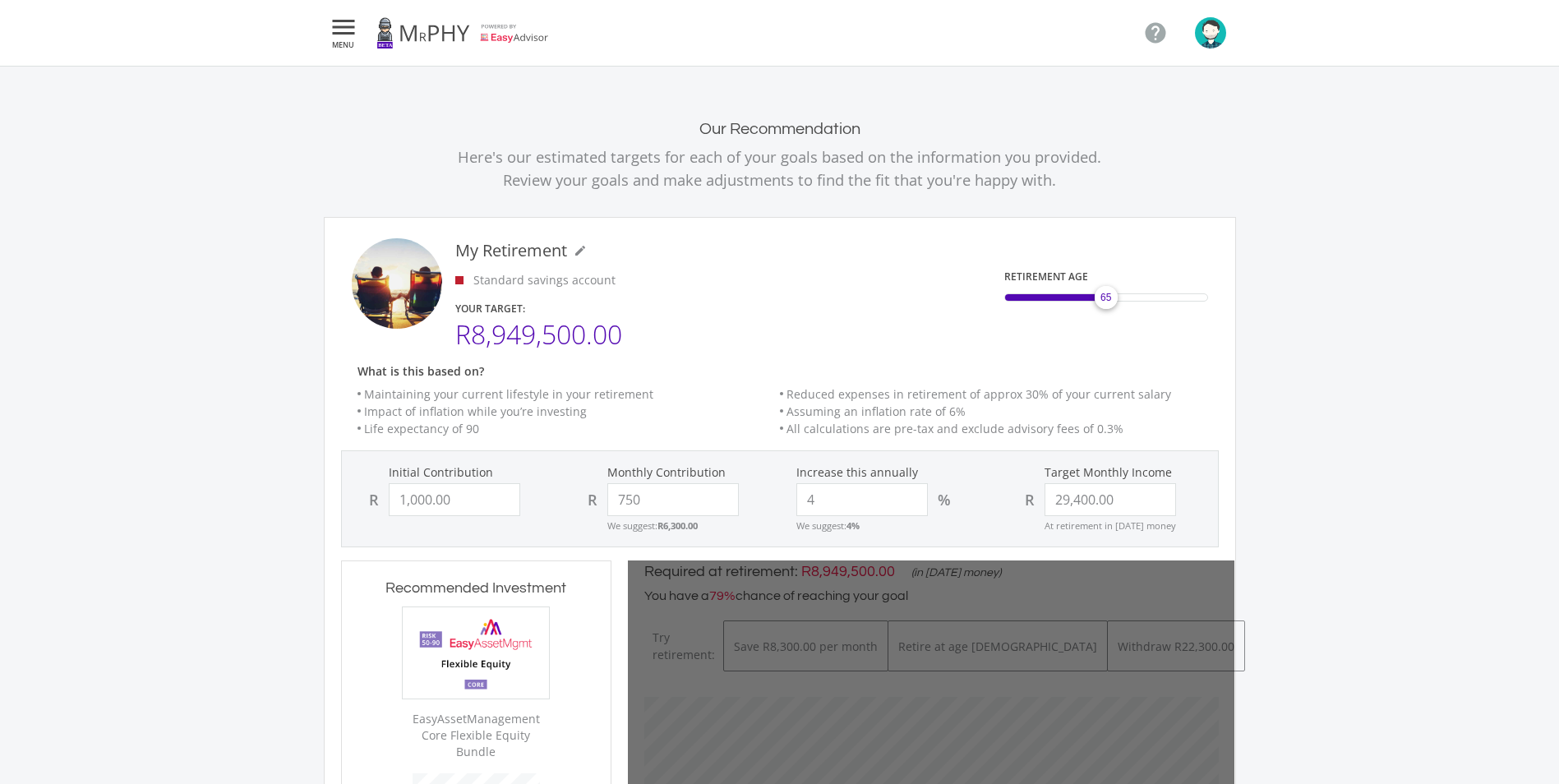
type input "750.00"
click at [999, 450] on div "What is this based on? Maintaining your current lifestyle in your retirement Re…" at bounding box center [780, 407] width 911 height 85
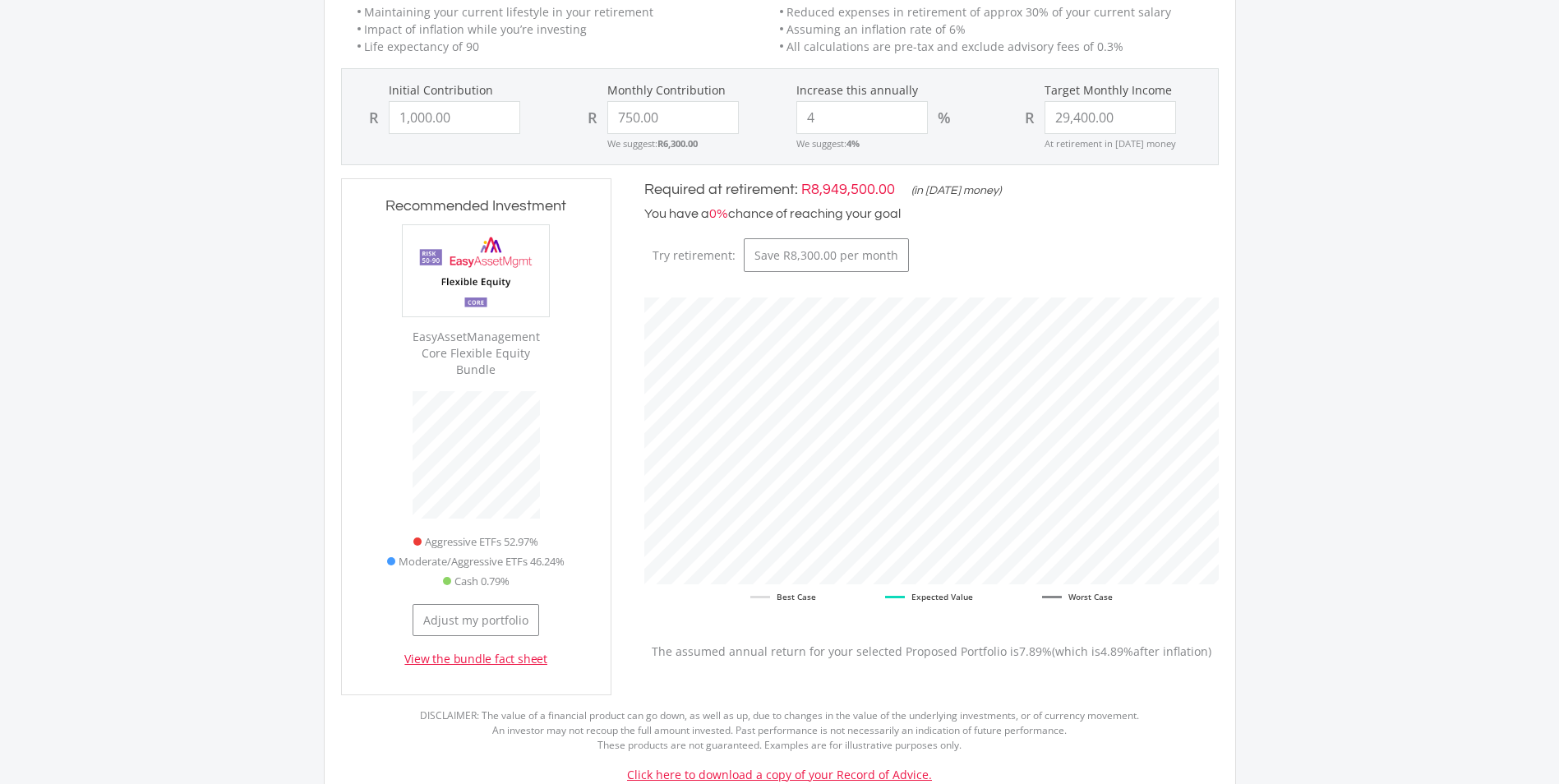
scroll to position [411, 0]
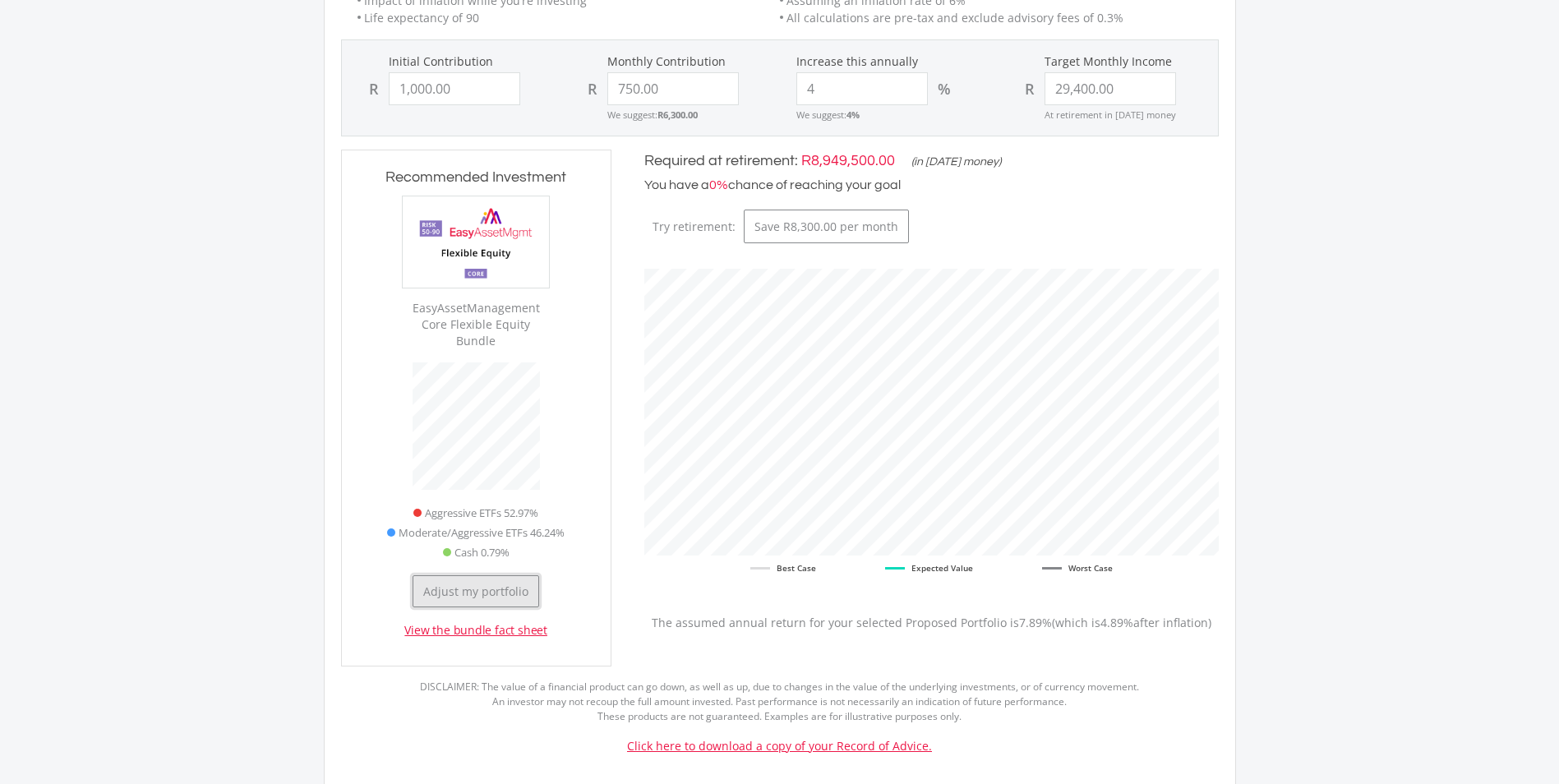
click at [491, 575] on button "Adjust my portfolio" at bounding box center [476, 591] width 126 height 32
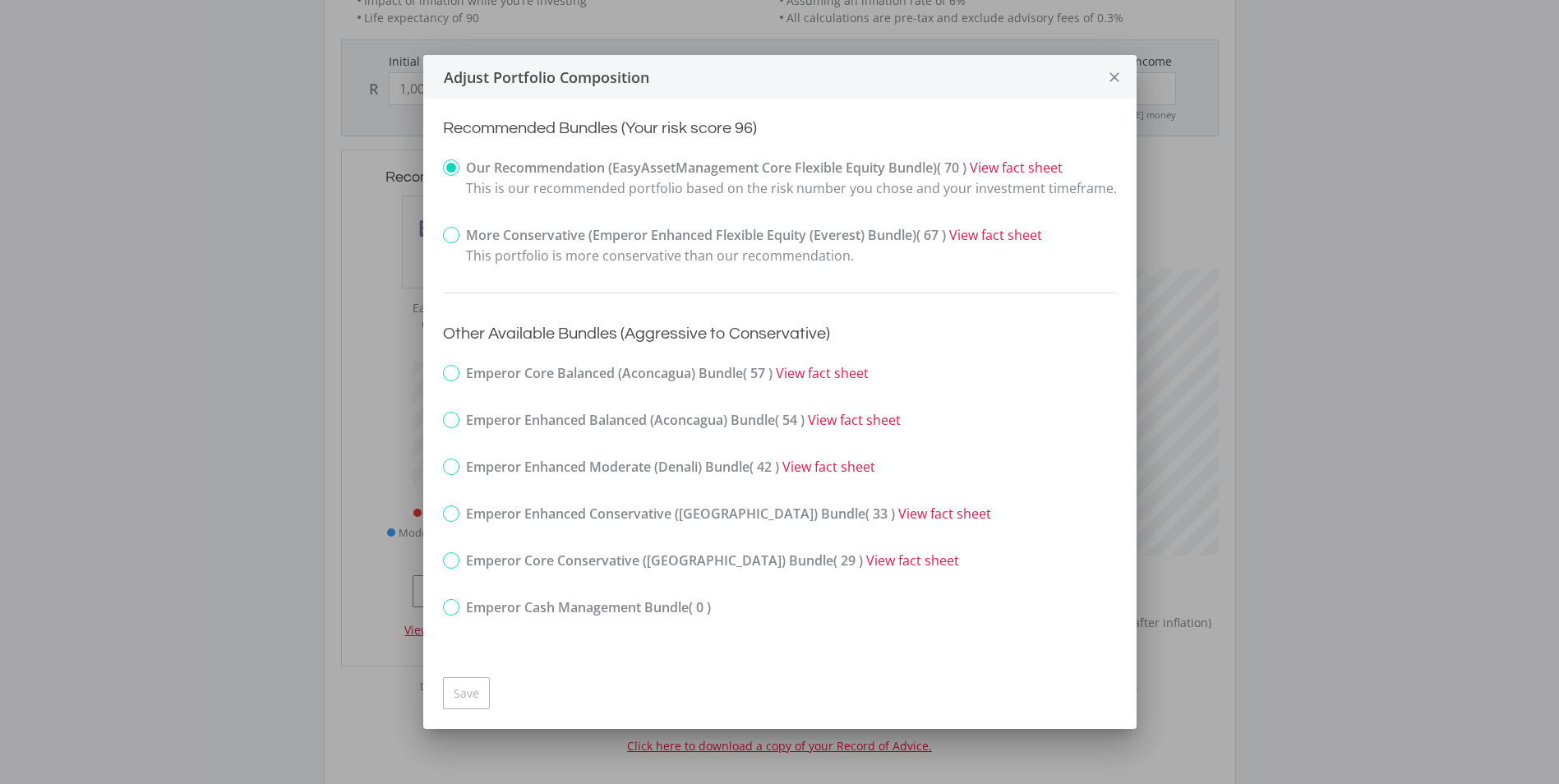
scroll to position [0, 0]
click at [612, 378] on strong "Emperor Core Balanced (Aconcagua) Bundle ( 57 )" at bounding box center [619, 373] width 307 height 18
click at [438, 378] on input "Emperor Core Balanced (Aconcagua) Bundle ( 57 )" at bounding box center [431, 377] width 10 height 21
radio input "true"
click at [510, 174] on strong "Our Recommendation (EasyAssetManagement Core Flexible Equity Bundle) ( 70 )" at bounding box center [716, 167] width 500 height 18
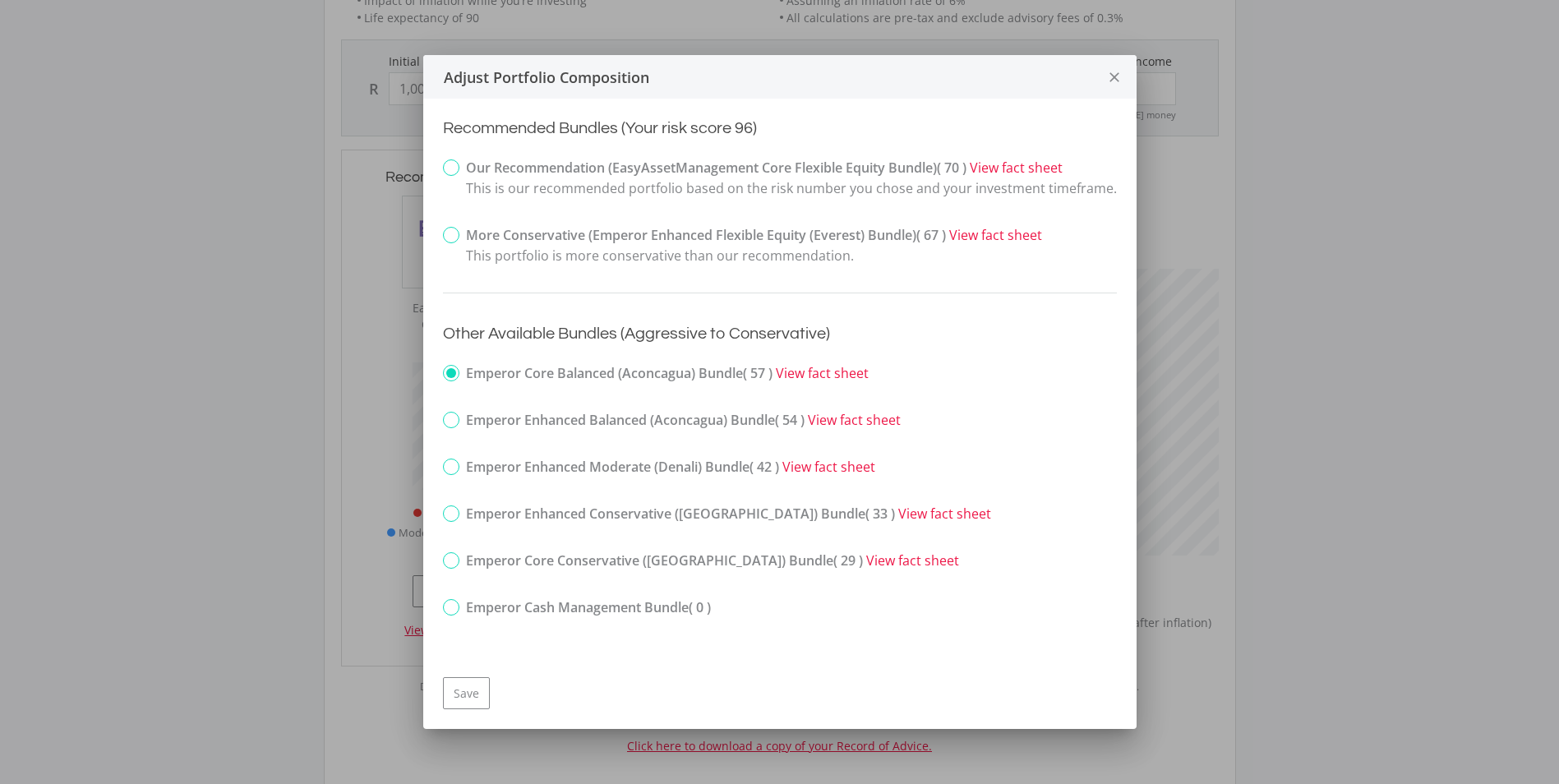
click at [438, 174] on input "Our Recommendation (EasyAssetManagement Core Flexible Equity Bundle) ( 70 ) Vie…" at bounding box center [431, 181] width 10 height 41
radio input "true"
click at [1106, 84] on icon "close" at bounding box center [1114, 78] width 16 height 44
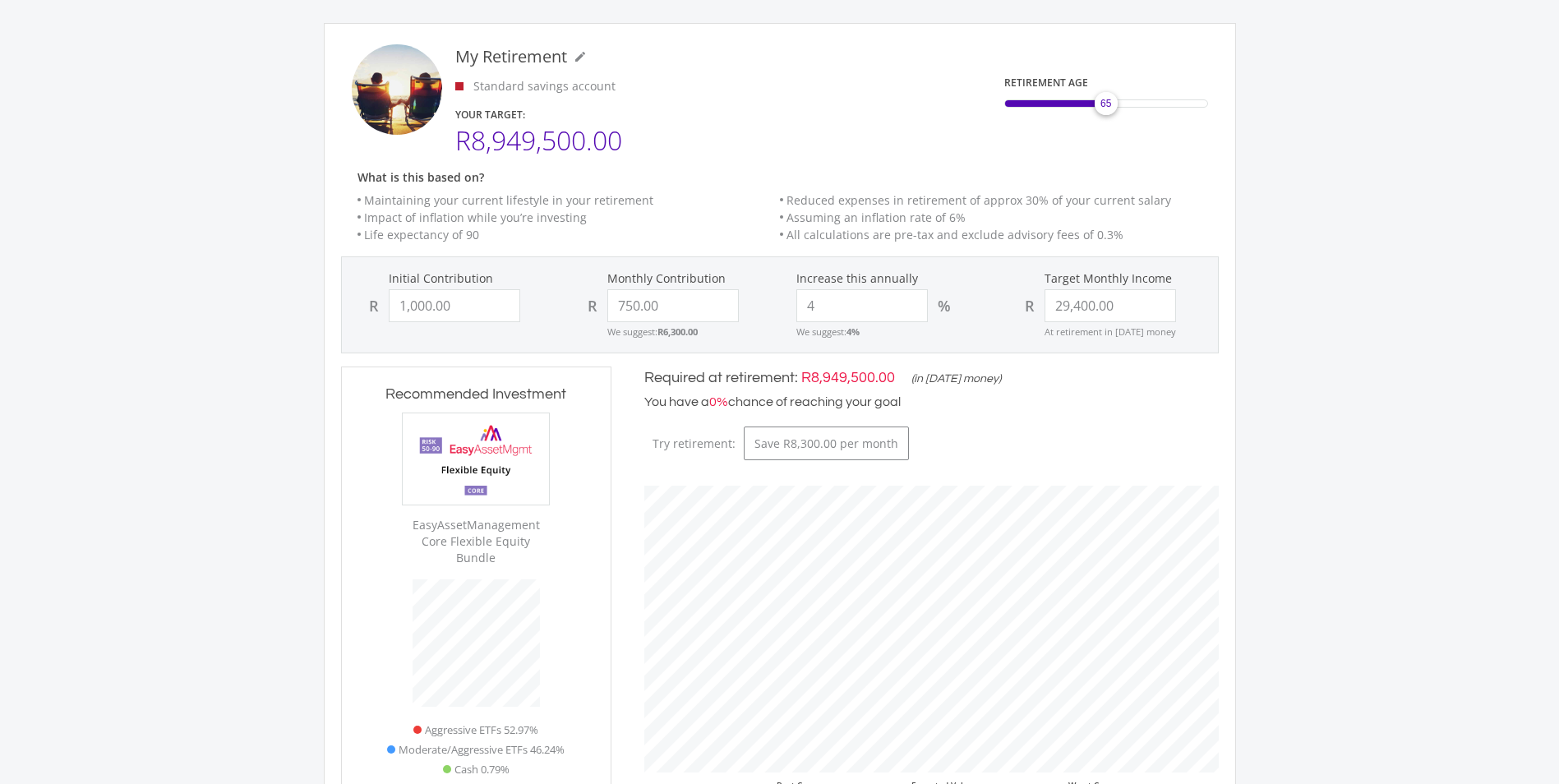
scroll to position [164, 0]
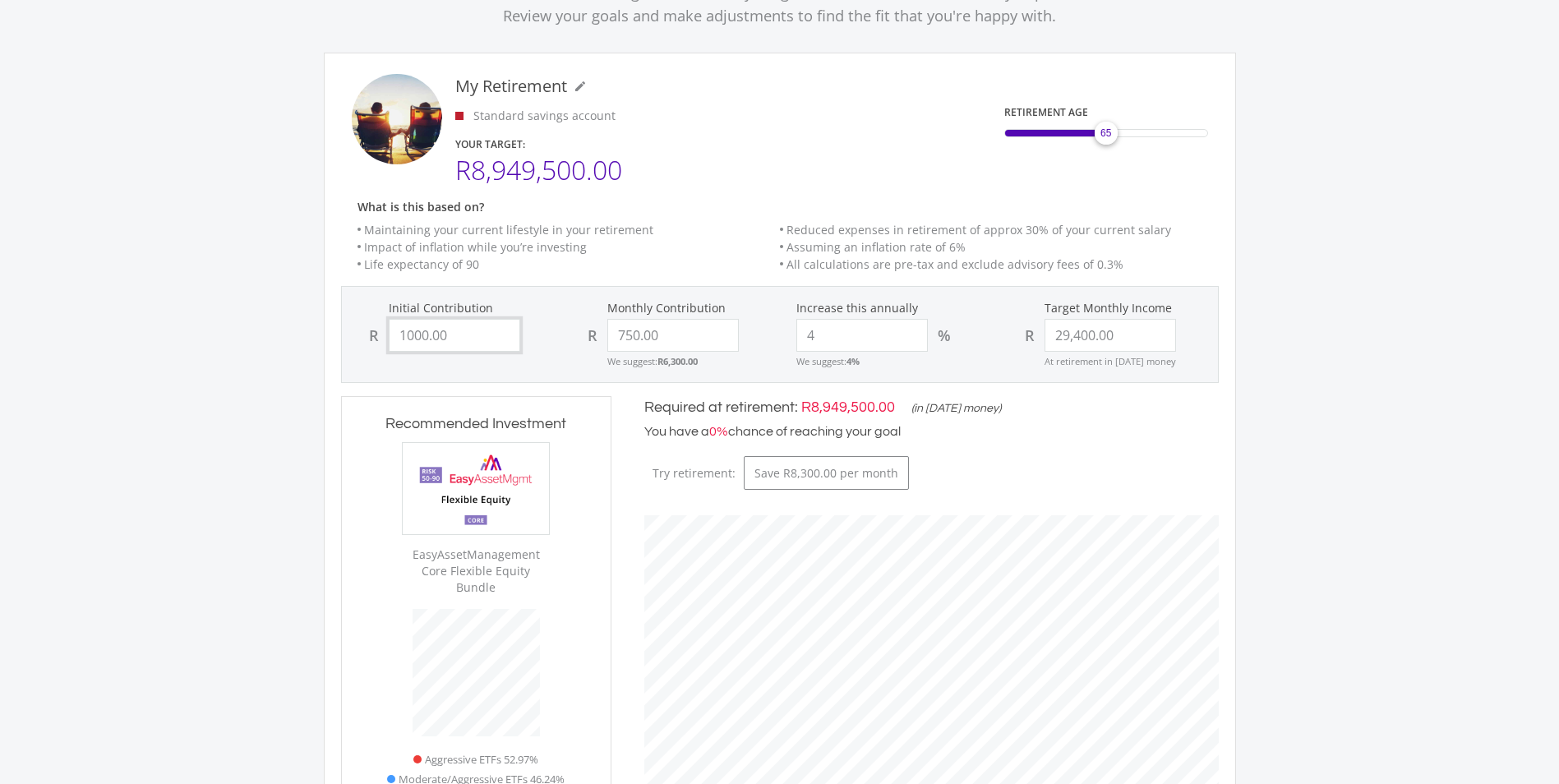
drag, startPoint x: 477, startPoint y: 334, endPoint x: 172, endPoint y: 318, distance: 305.4
type input "1,000.00"
click at [1133, 331] on input "29400.00" at bounding box center [1110, 335] width 132 height 33
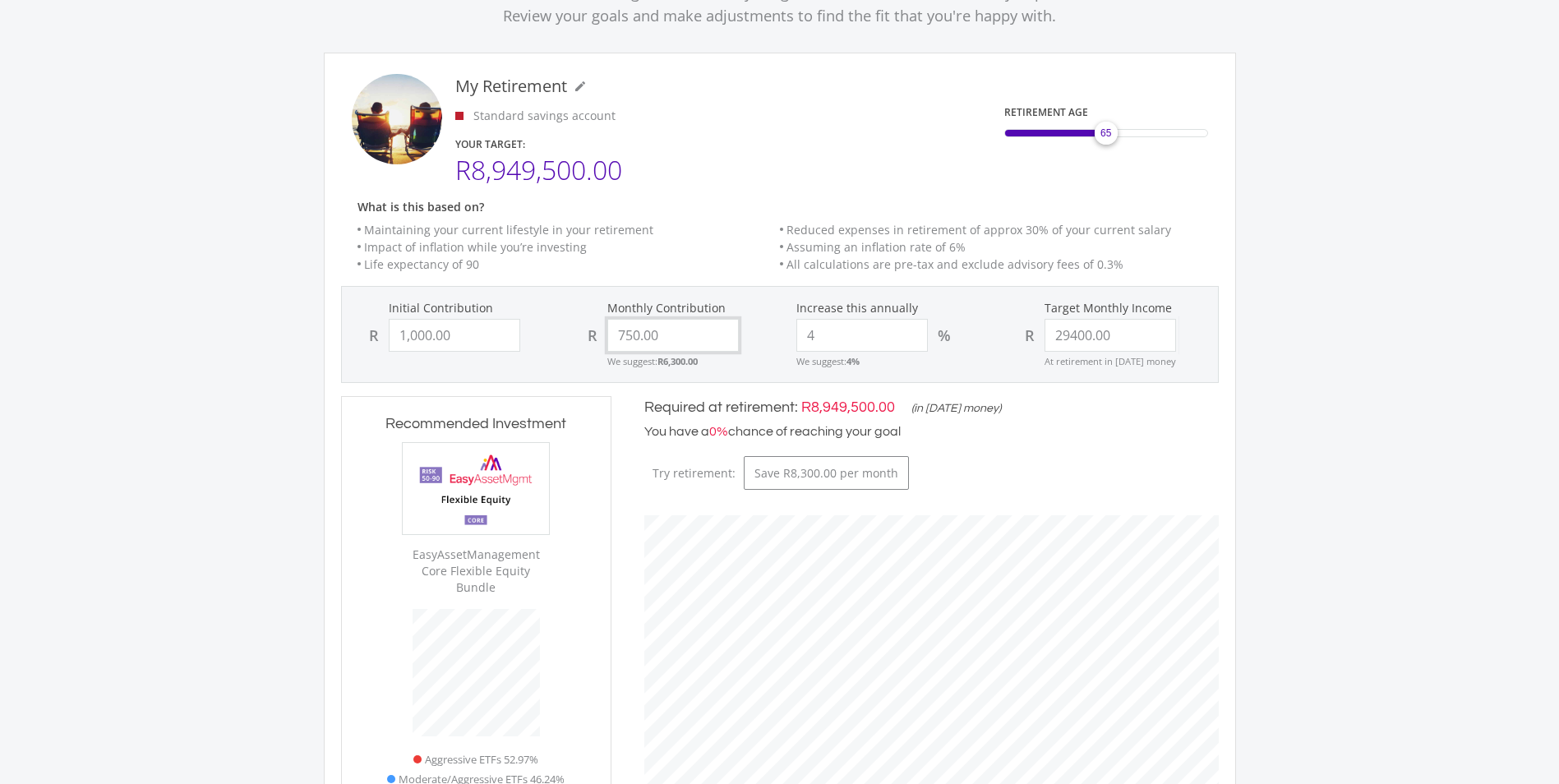
type input "29,400.00"
drag, startPoint x: 677, startPoint y: 339, endPoint x: 494, endPoint y: 342, distance: 183.0
click at [494, 342] on div "Initial Contribution R 1,000.00 Monthly Contribution R 750.00 We suggest: R6,30…" at bounding box center [780, 334] width 874 height 69
click at [462, 330] on input "1000.00" at bounding box center [455, 335] width 132 height 33
drag, startPoint x: 462, startPoint y: 330, endPoint x: 238, endPoint y: 327, distance: 224.0
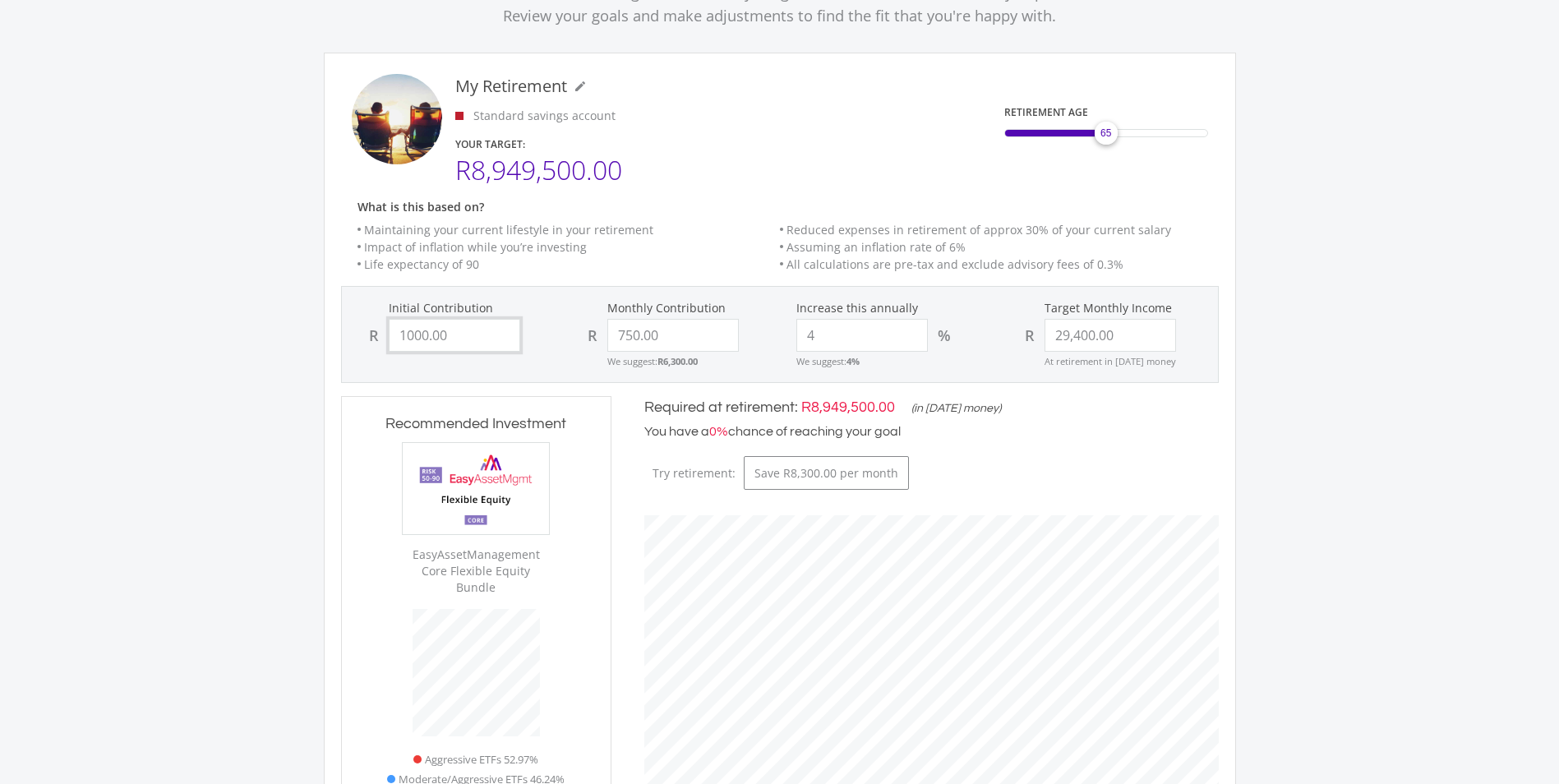
type input "130"
type input "750"
type input "29400"
type input "750.00"
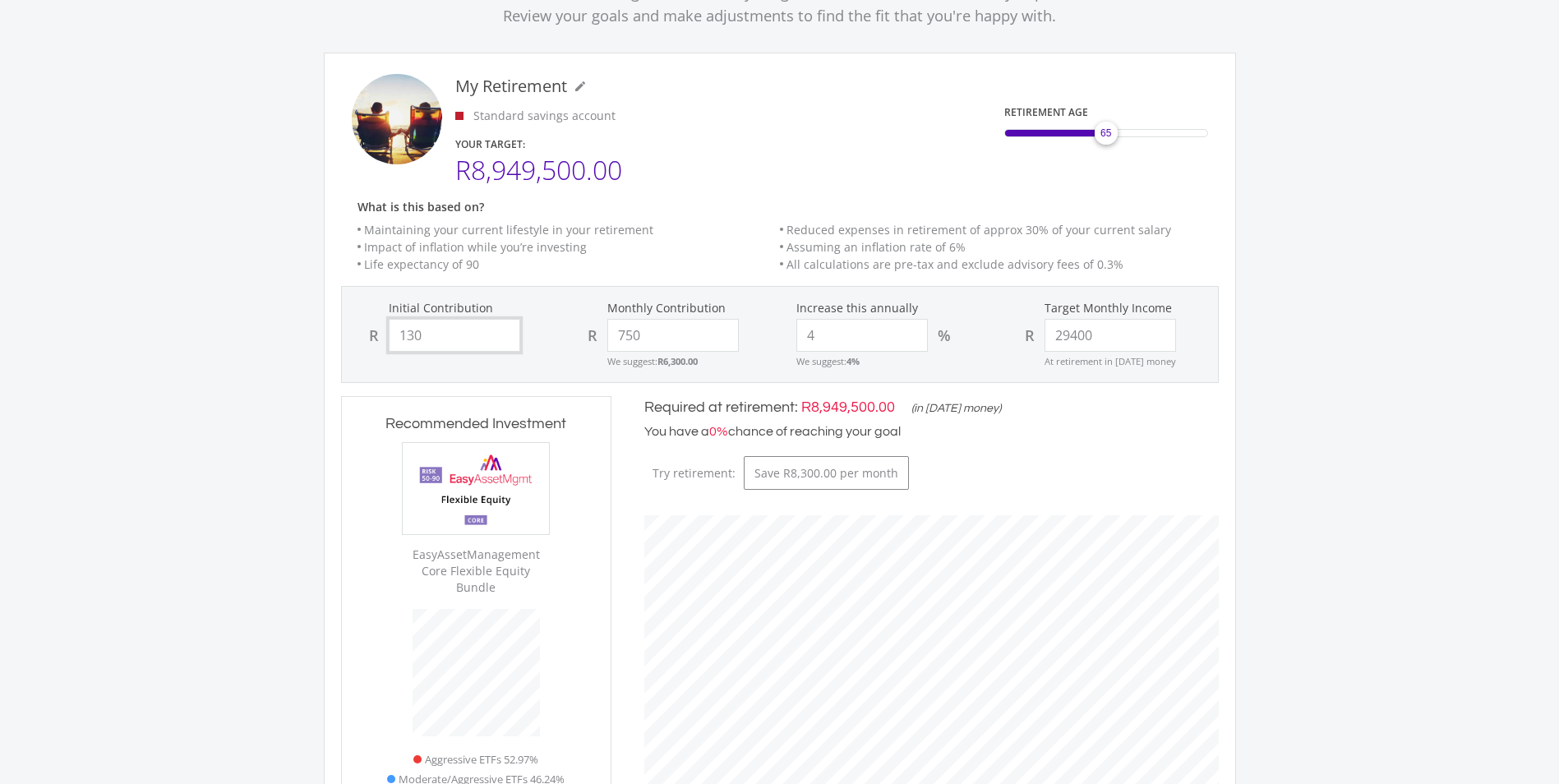
type input "29,400.00"
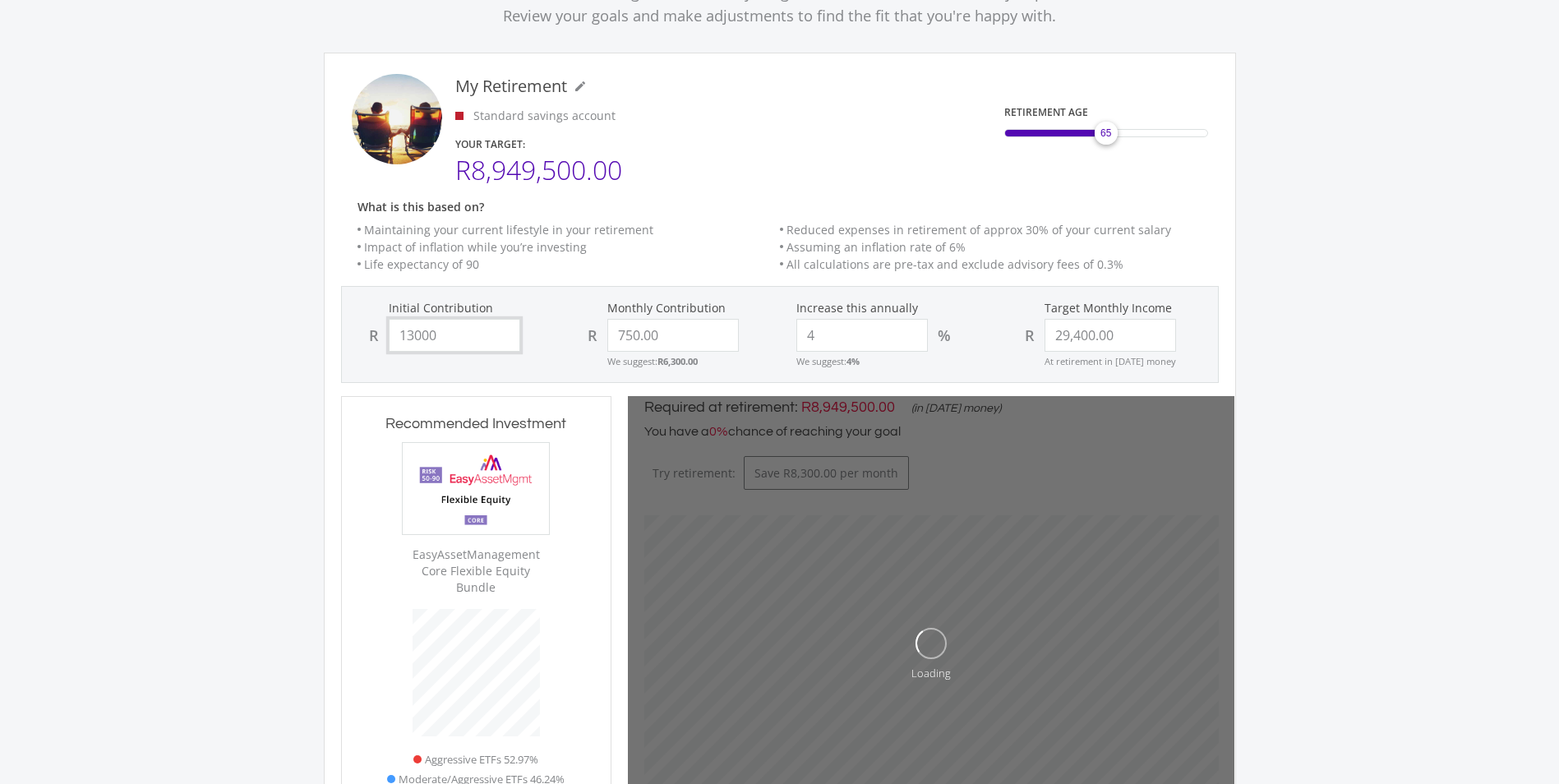
type input "130000"
type input "750"
type input "29400"
type input "750.00"
type input "29,400.00"
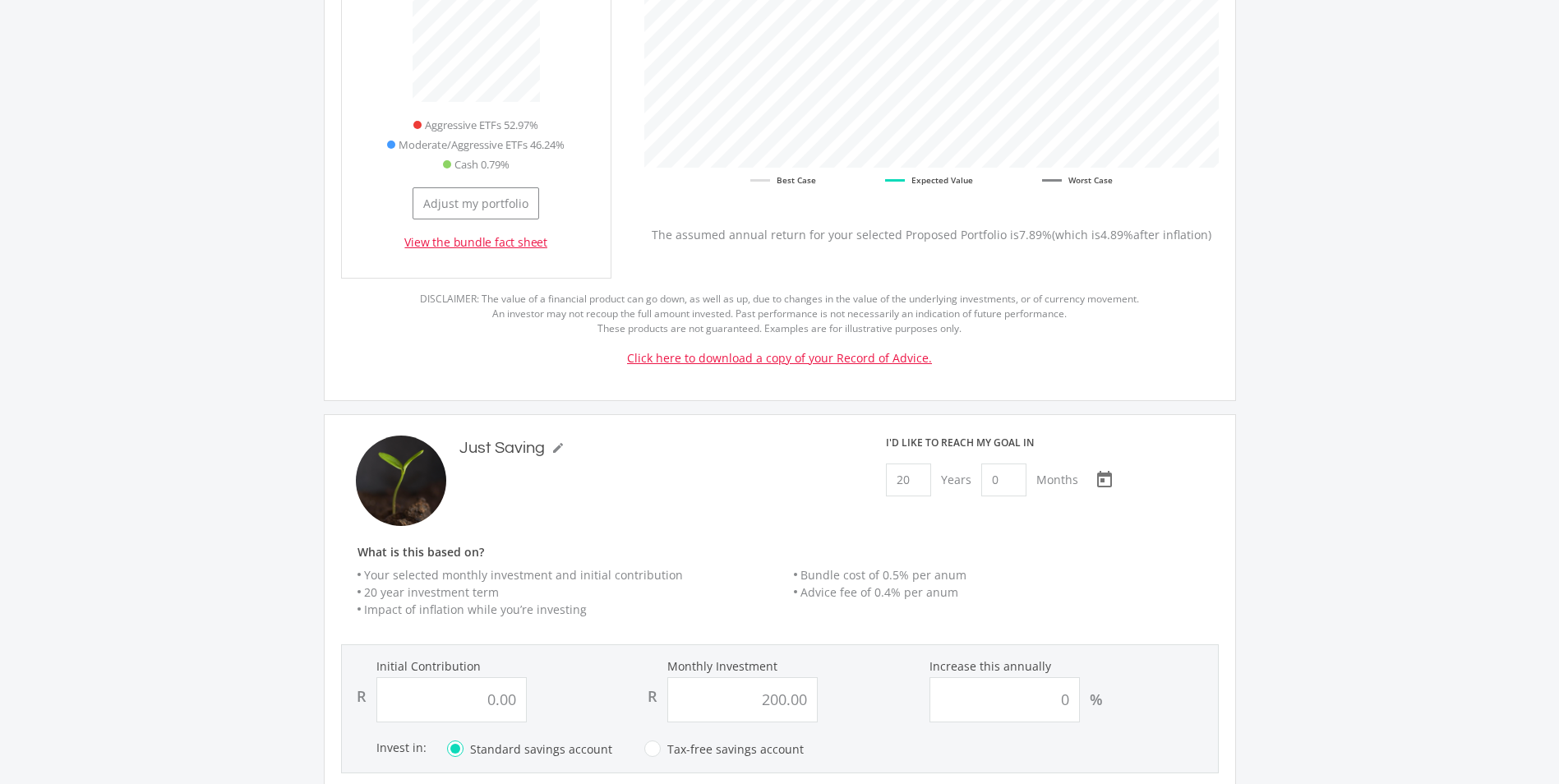
scroll to position [822, 0]
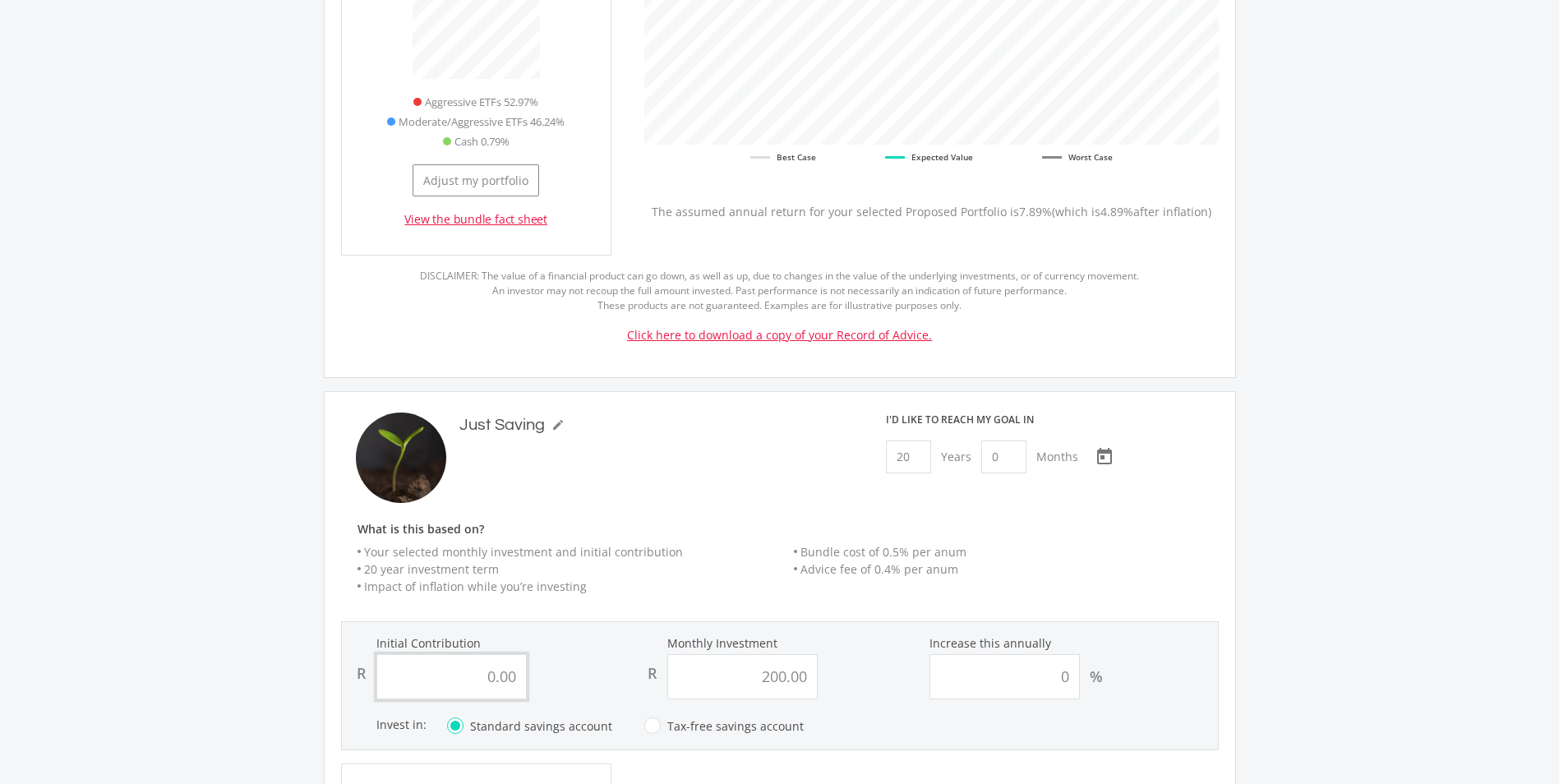
type input "130,000.00"
drag, startPoint x: 469, startPoint y: 668, endPoint x: 639, endPoint y: 668, distance: 170.0
click at [639, 668] on div "Initial Contribution R 0.00 Monthly Investment R 200.00 Increase this annually …" at bounding box center [780, 667] width 874 height 65
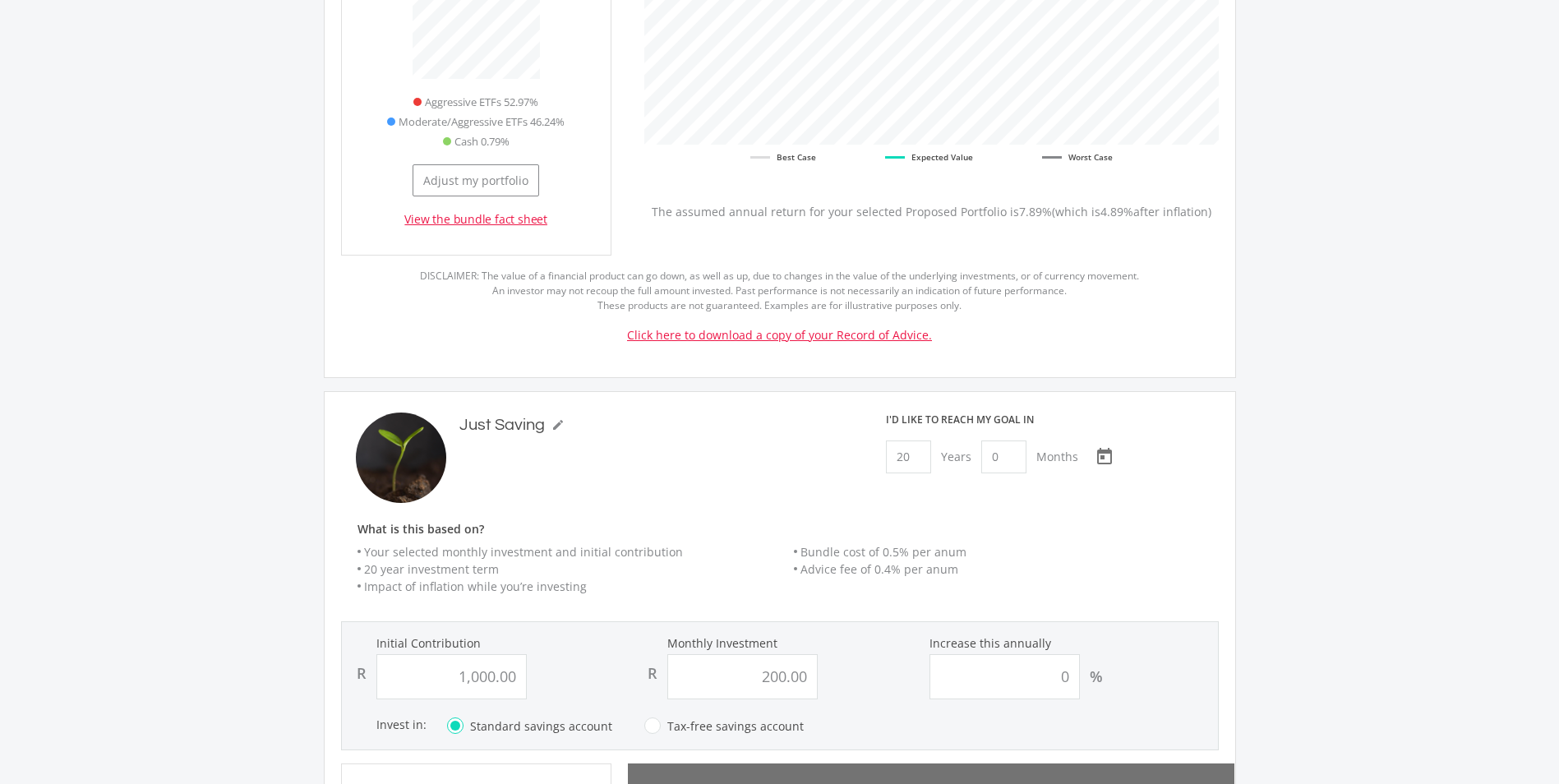
click at [816, 578] on ul "Your selected monthly investment and initial contribution 20 year investment te…" at bounding box center [788, 569] width 894 height 52
drag, startPoint x: 1054, startPoint y: 667, endPoint x: 1173, endPoint y: 667, distance: 119.0
click at [1173, 667] on div "0 %" at bounding box center [1071, 677] width 284 height 46
type input "1000"
type input "200"
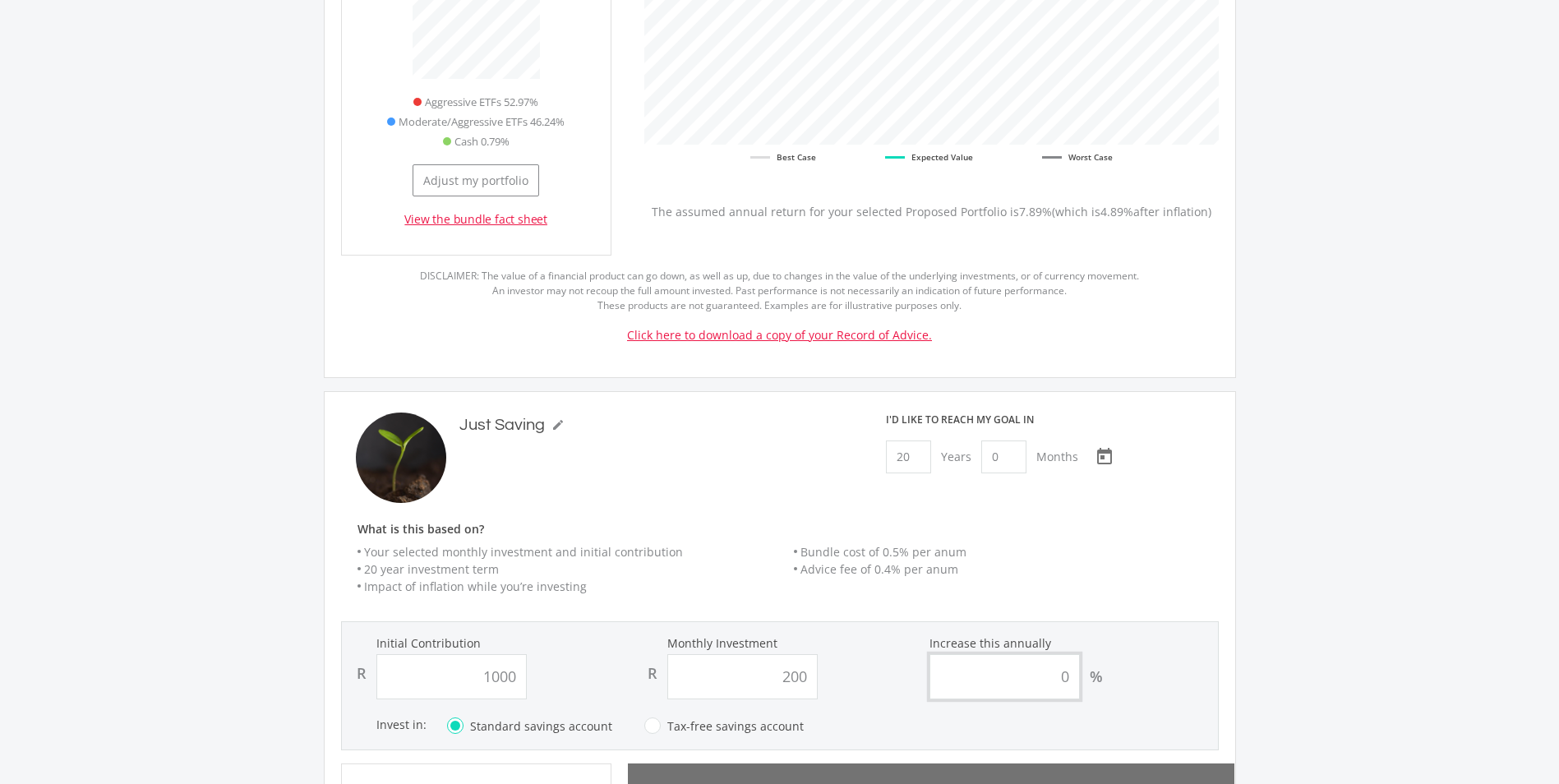
type input "1,000.00"
type input "200.00"
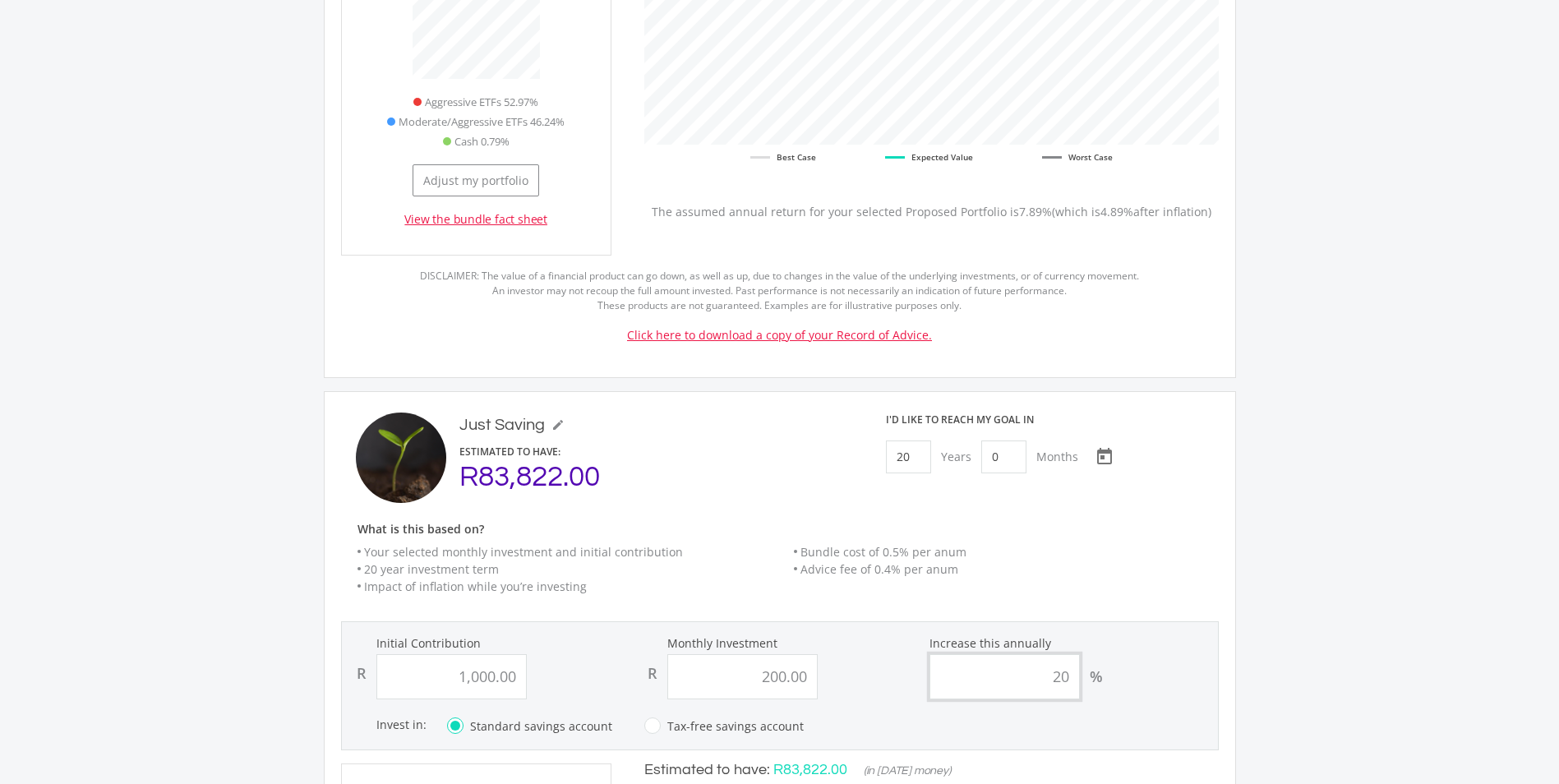
scroll to position [499, 607]
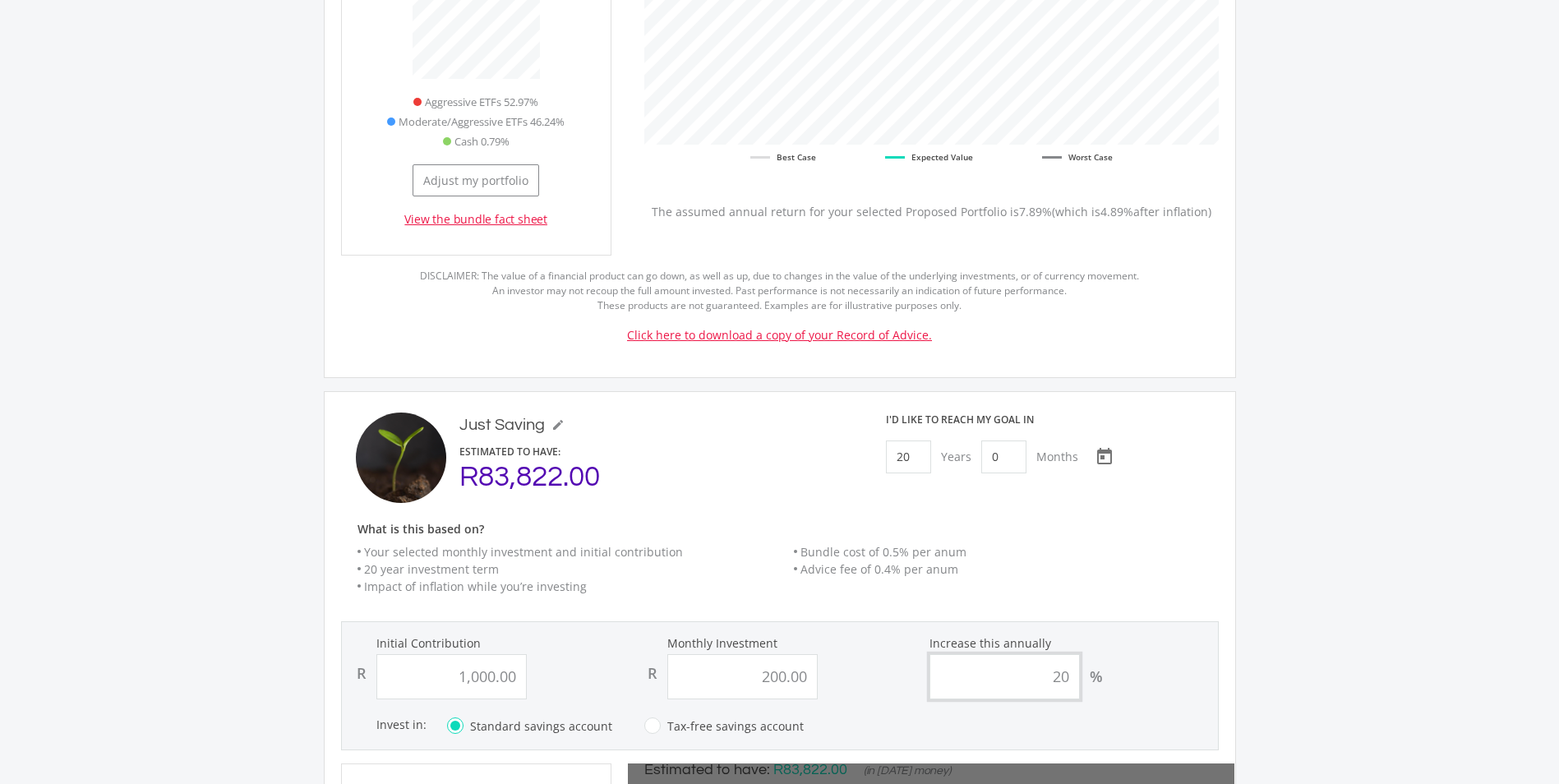
type input "20"
click at [1418, 561] on div "Our Recommendation Here's our estimated targets for each of your goals based on…" at bounding box center [780, 414] width 1559 height 2232
type input "1000"
type input "200"
type input "1,000.00"
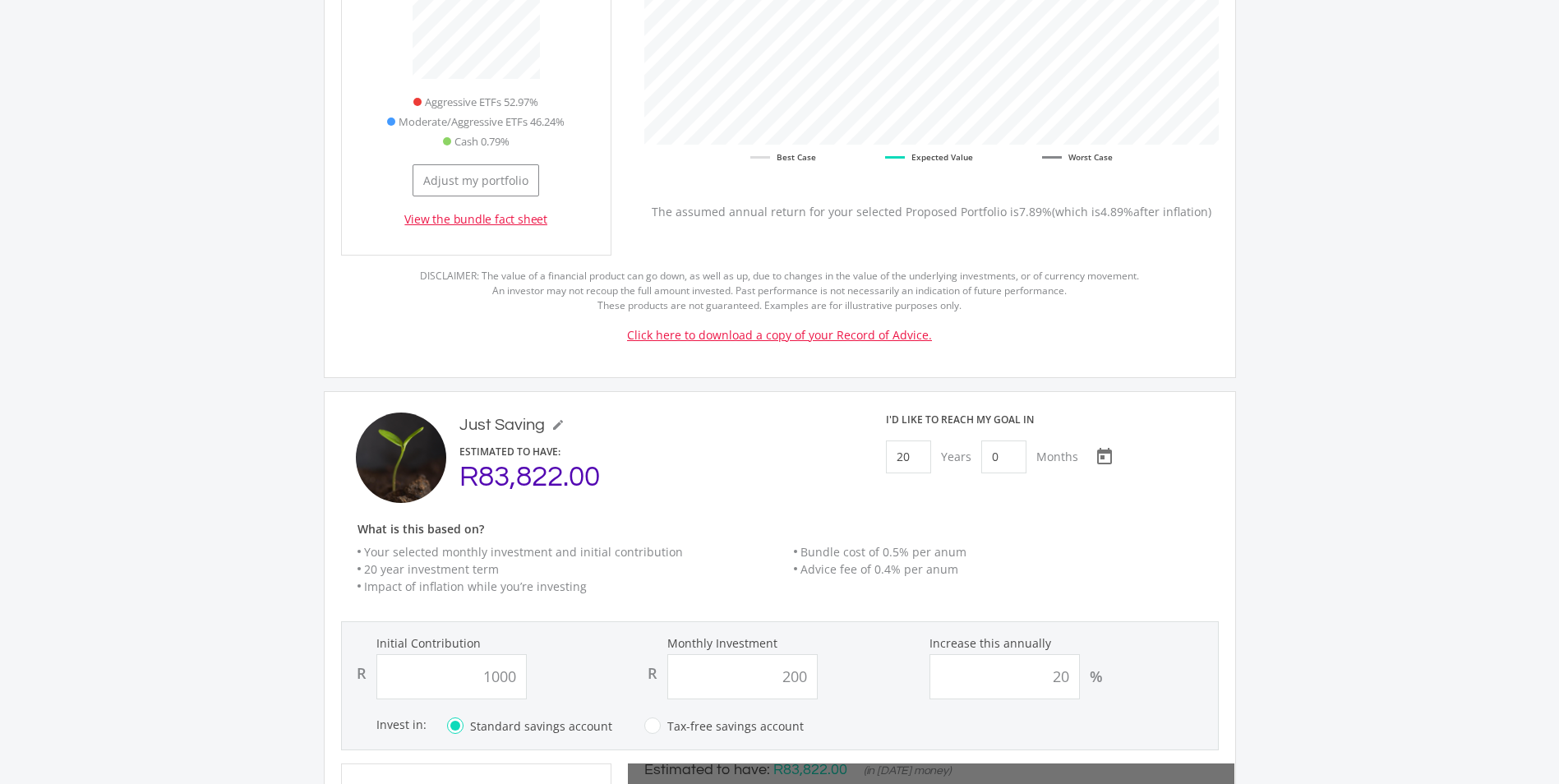
type input "200.00"
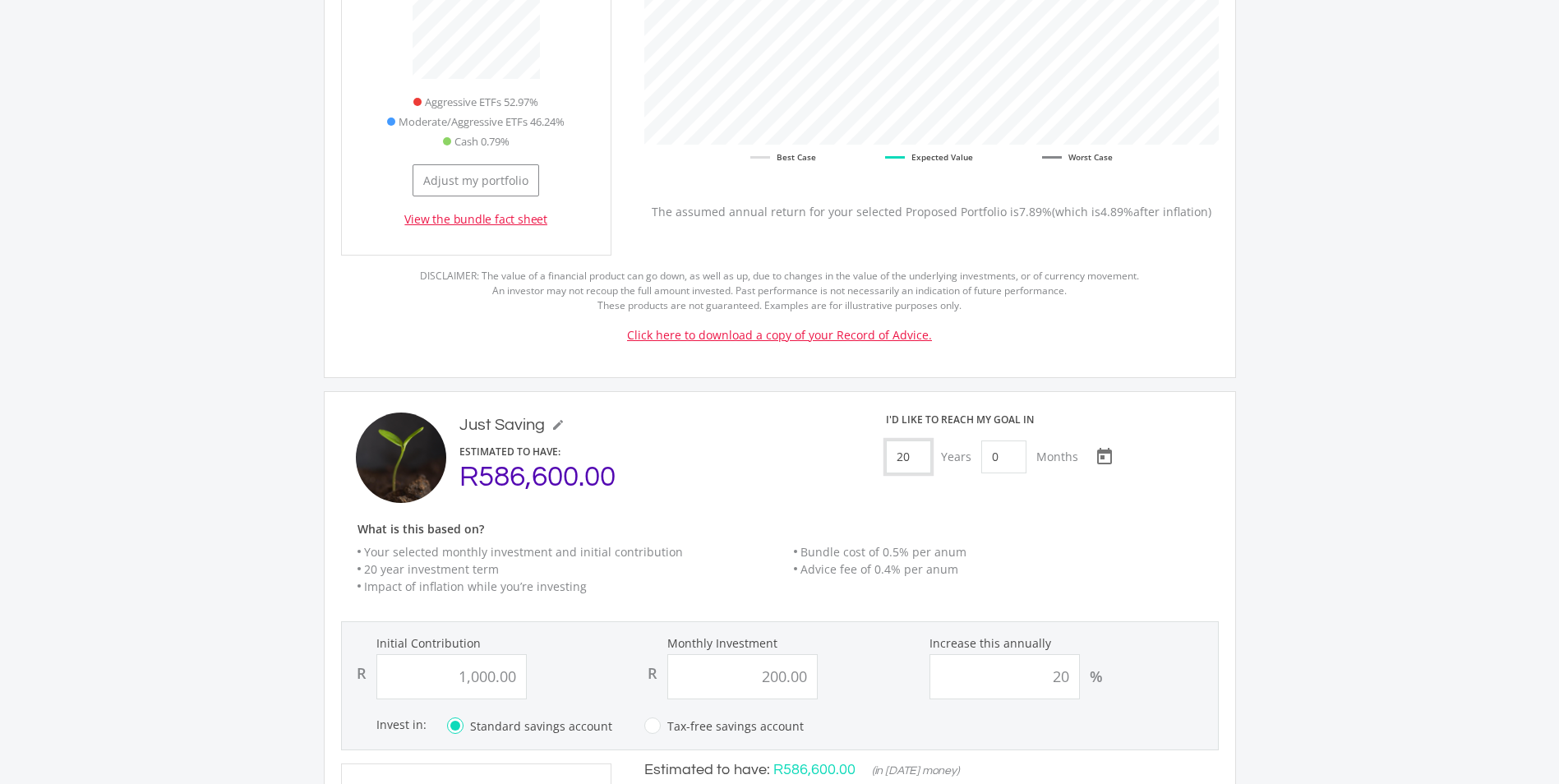
drag, startPoint x: 926, startPoint y: 430, endPoint x: 838, endPoint y: 457, distance: 92.0
click at [838, 457] on div "Just Saving mode_edit Just Saving ESTIMATED TO HAVE: R586,600.00 I'd like to re…" at bounding box center [780, 457] width 903 height 90
type input "5"
click at [723, 523] on h6 "What is this based on?" at bounding box center [788, 530] width 894 height 14
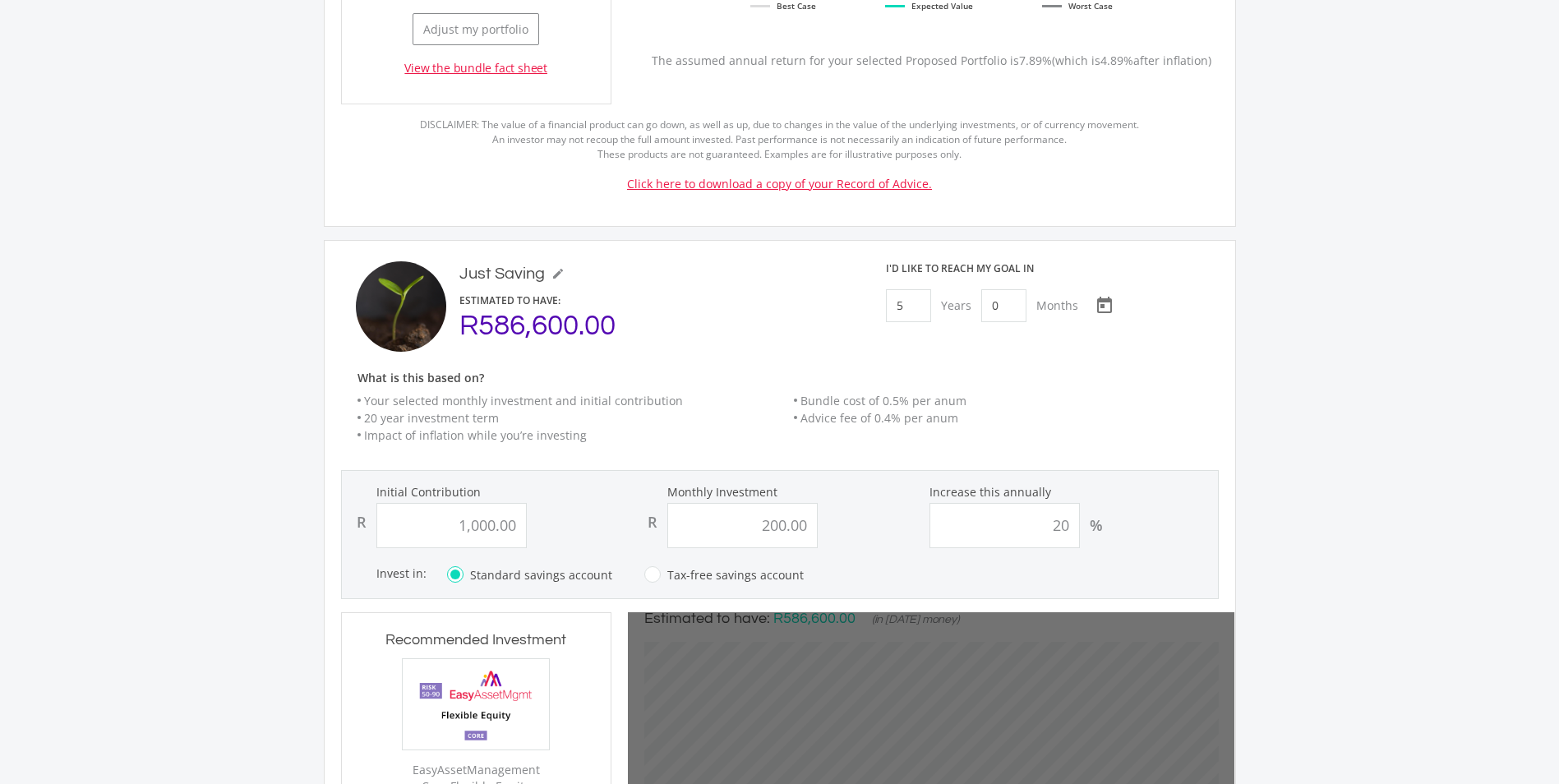
scroll to position [1068, 0]
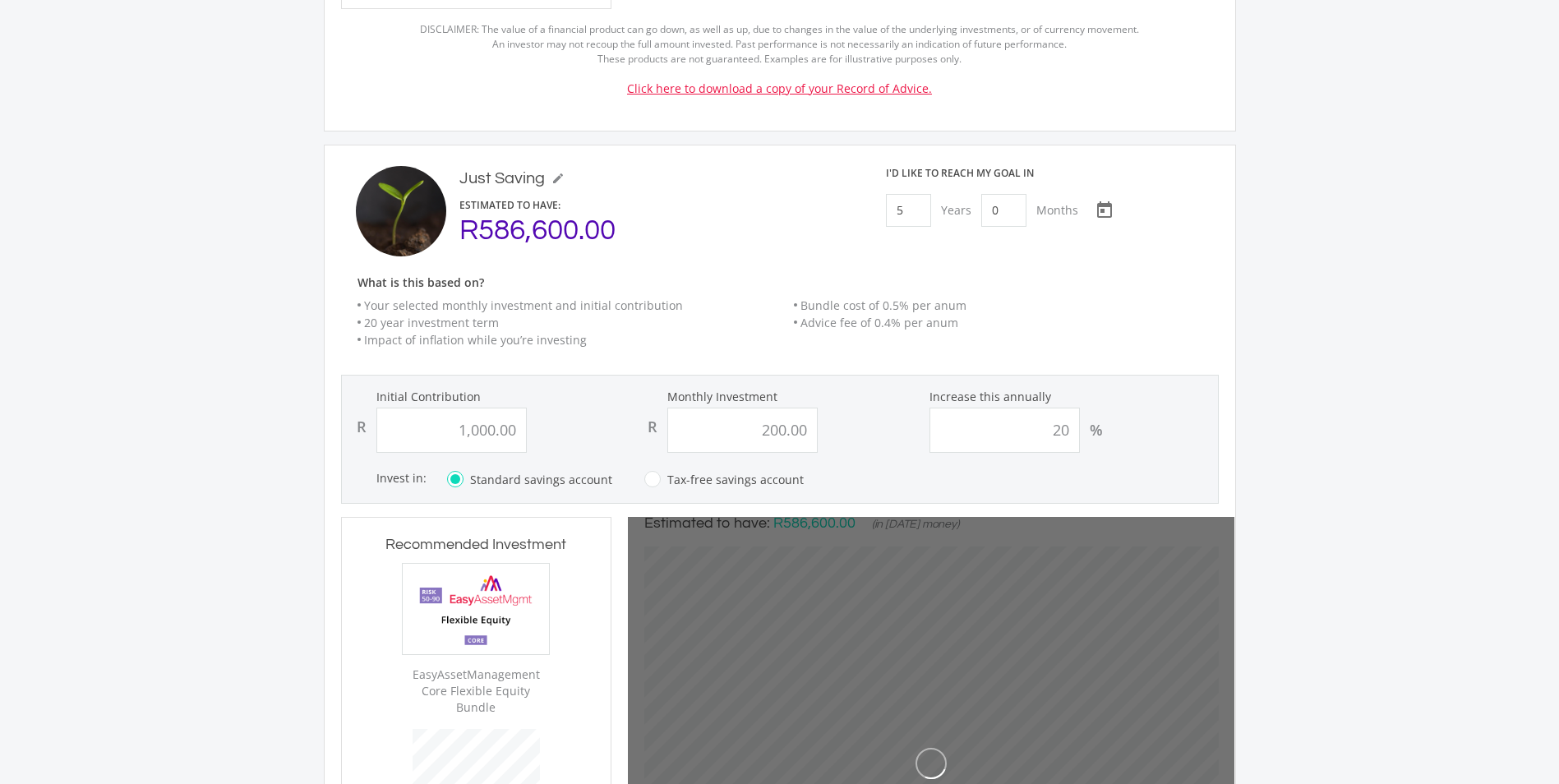
type input "1000"
type input "200"
type input "1,000.00"
type input "200.00"
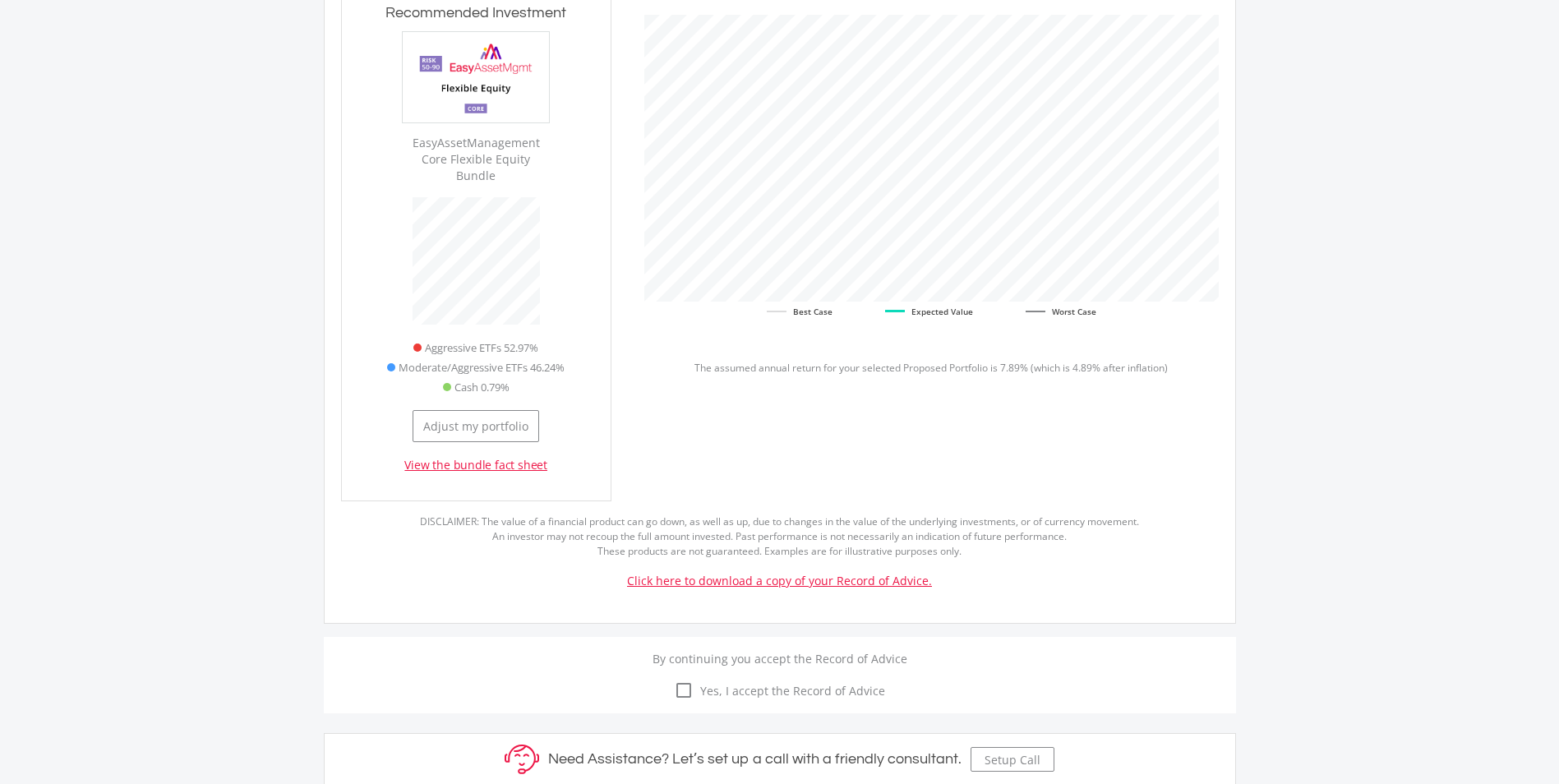
scroll to position [1726, 0]
